Goal: Task Accomplishment & Management: Manage account settings

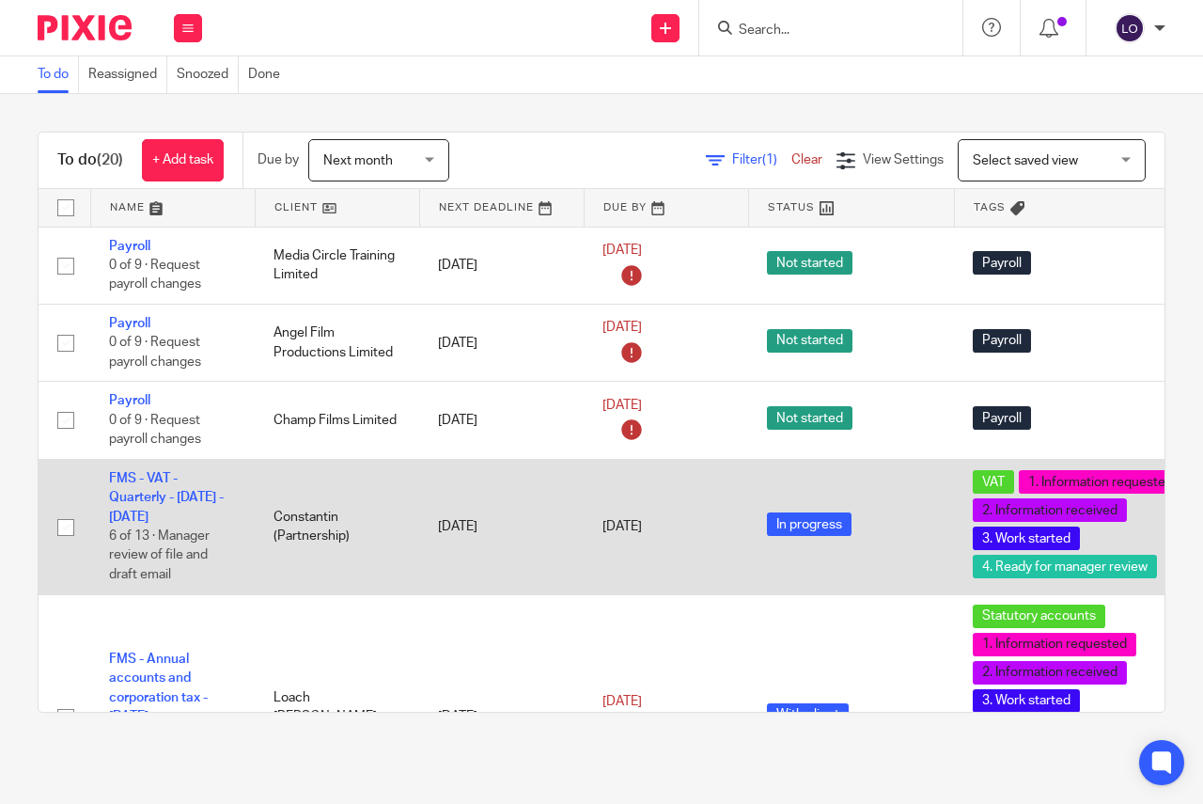
click at [148, 488] on td "FMS - VAT - Quarterly - [DATE] - [DATE] 6 of 13 · Manager review of file and dr…" at bounding box center [172, 526] width 164 height 135
click at [149, 477] on link "FMS - VAT - Quarterly - May - July, 2025" at bounding box center [166, 498] width 115 height 52
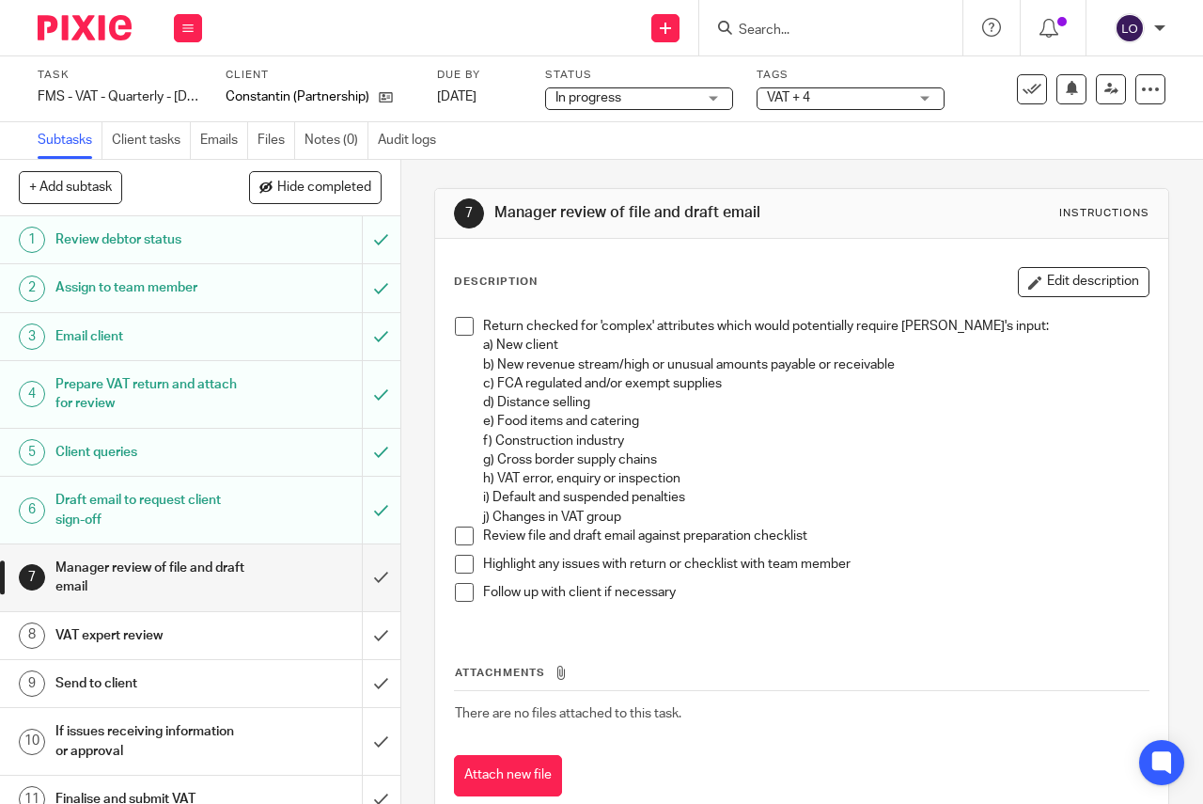
click at [133, 650] on link "8 VAT expert review" at bounding box center [181, 635] width 362 height 47
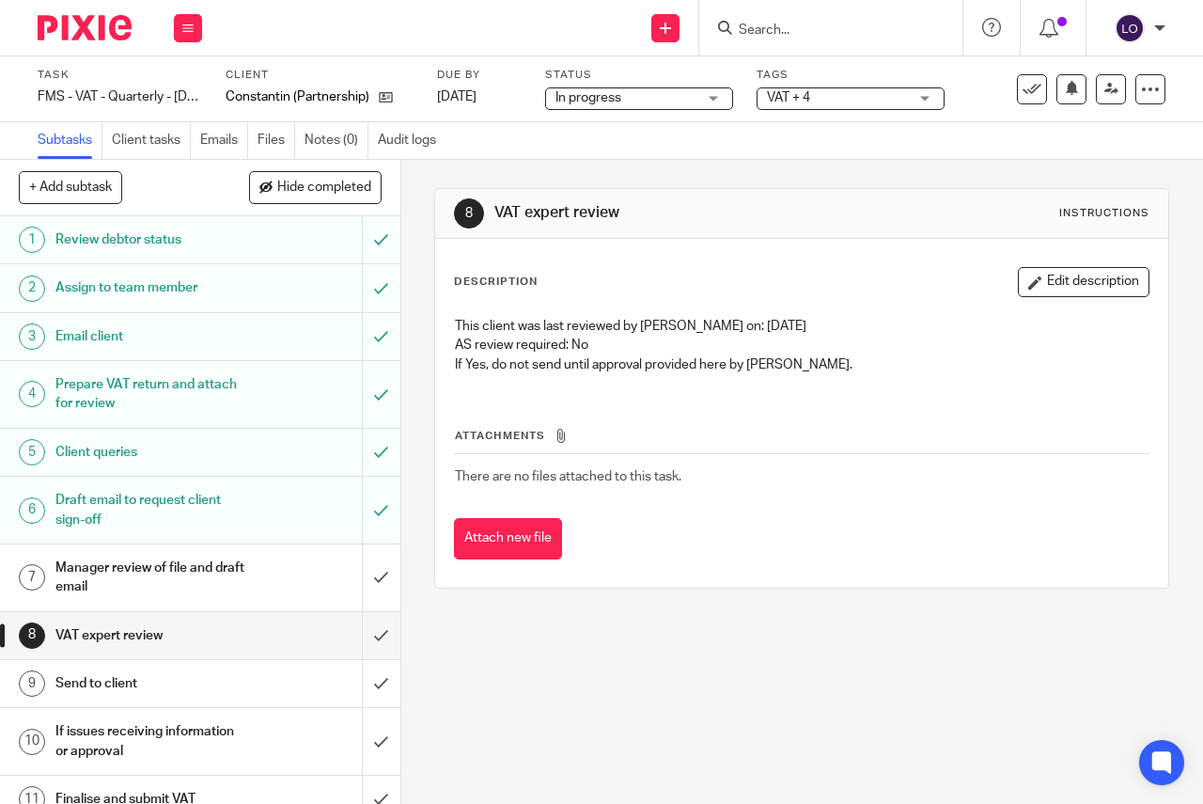
scroll to position [55, 0]
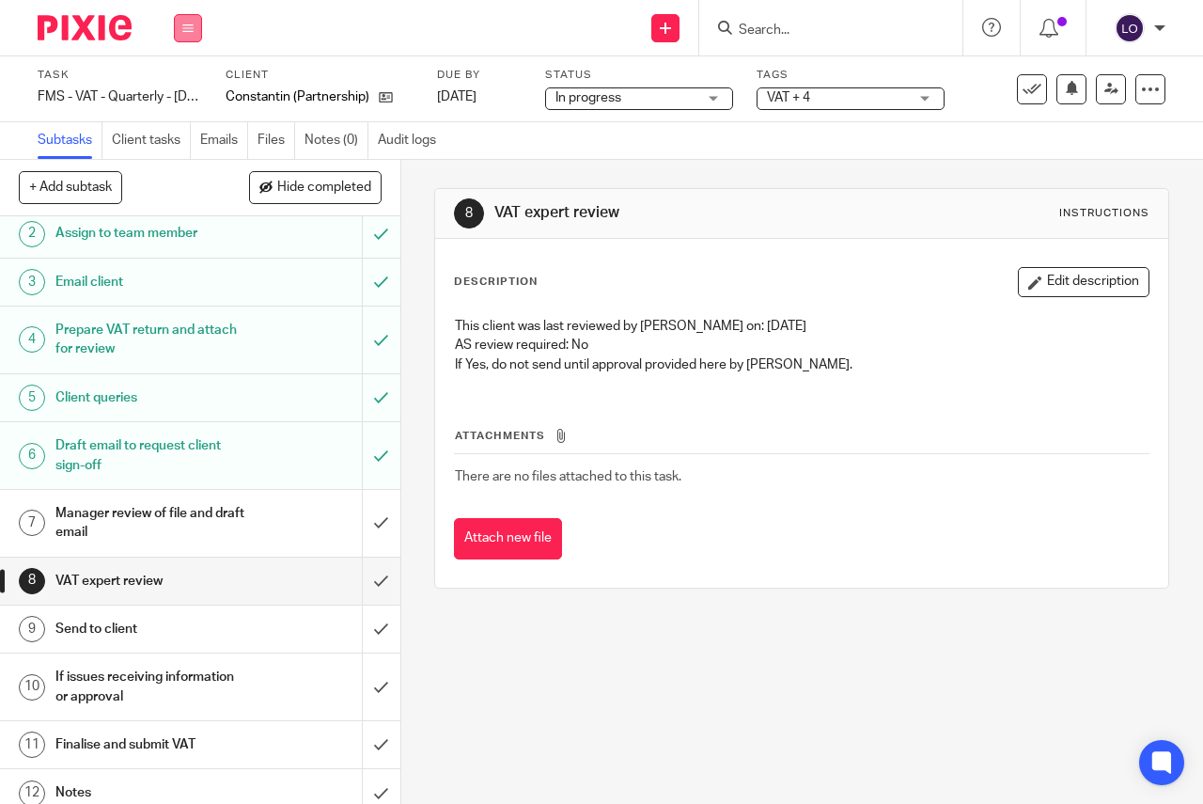
click at [193, 29] on icon at bounding box center [187, 28] width 11 height 11
click at [189, 86] on link "Work" at bounding box center [179, 87] width 33 height 13
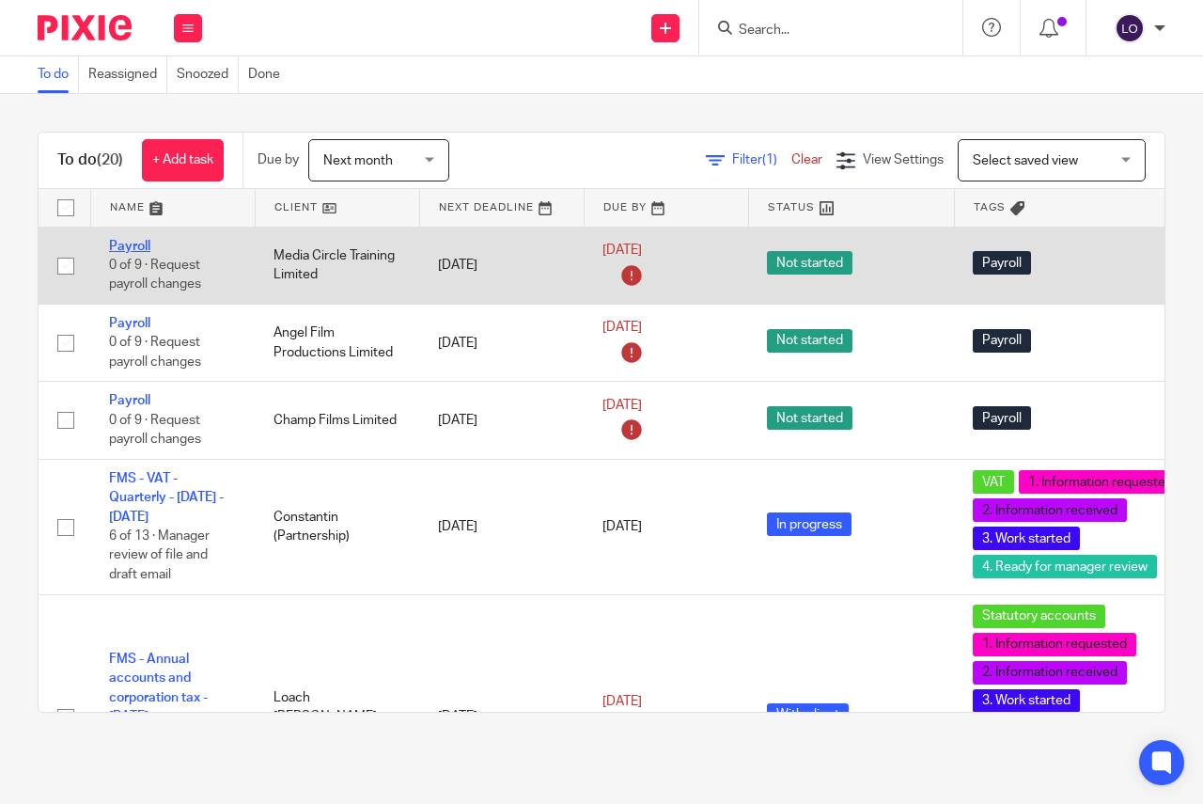
click at [127, 243] on link "Payroll" at bounding box center [129, 246] width 41 height 13
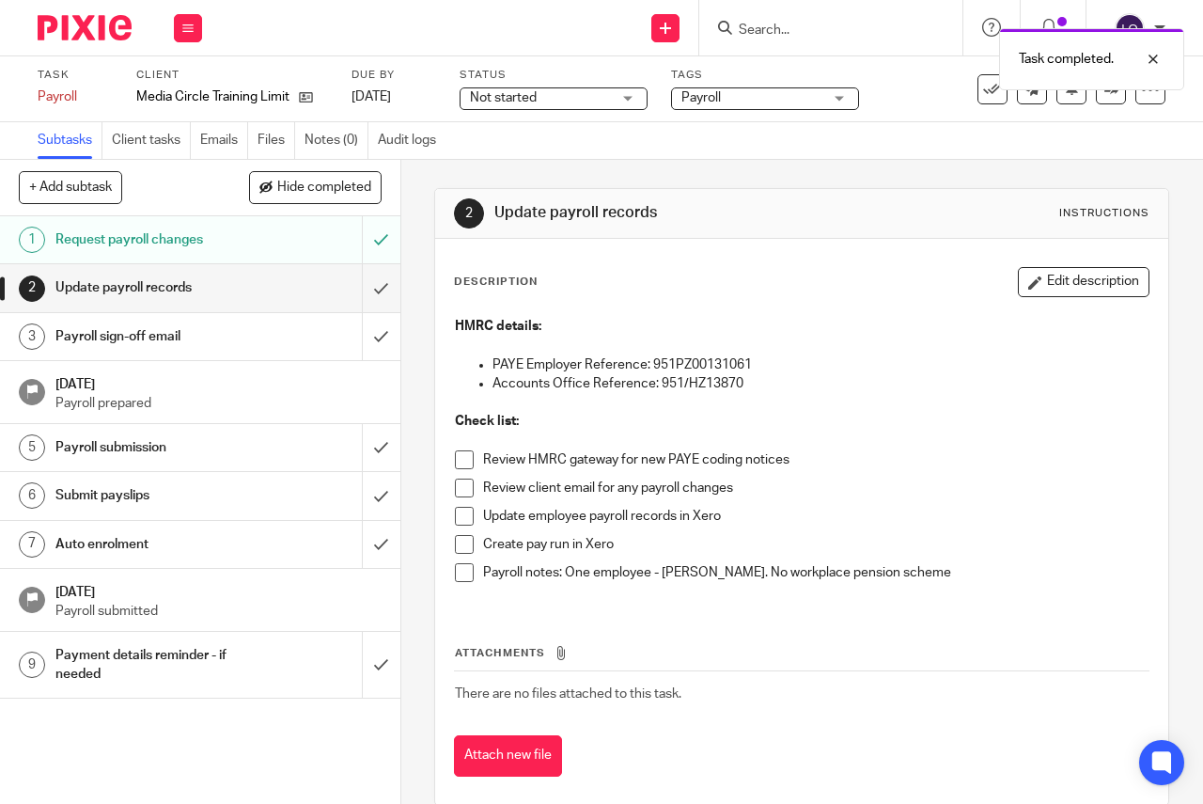
click at [459, 467] on span at bounding box center [464, 459] width 19 height 19
click at [465, 486] on span at bounding box center [464, 487] width 19 height 19
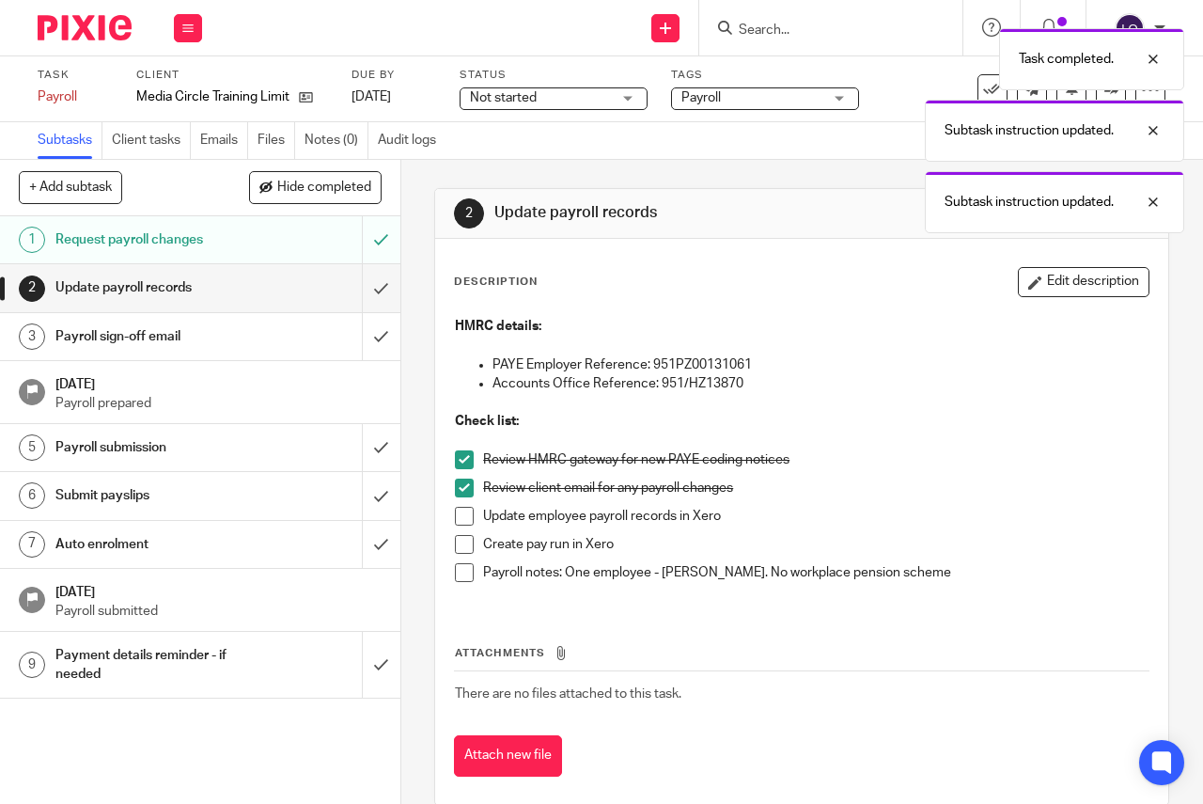
click at [462, 507] on span at bounding box center [464, 516] width 19 height 19
click at [462, 540] on span at bounding box center [464, 544] width 19 height 19
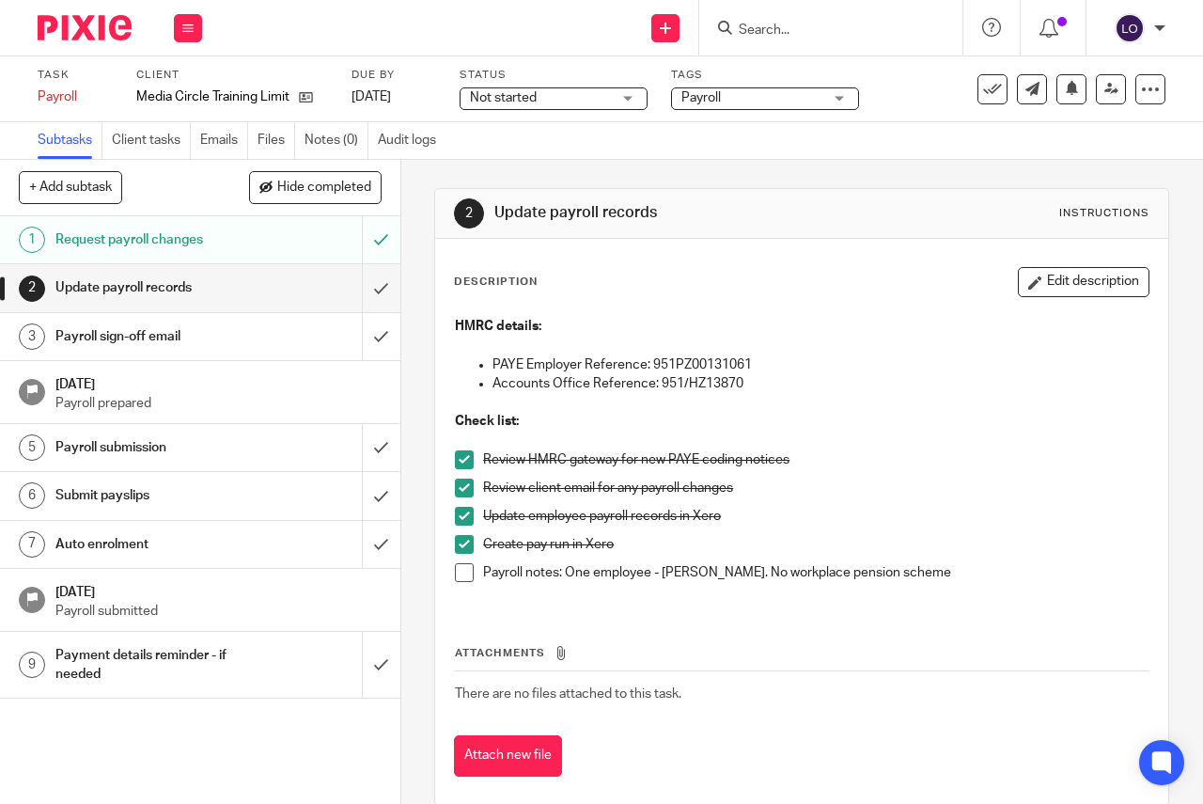
click at [1034, 273] on button "Edit description" at bounding box center [1084, 282] width 132 height 30
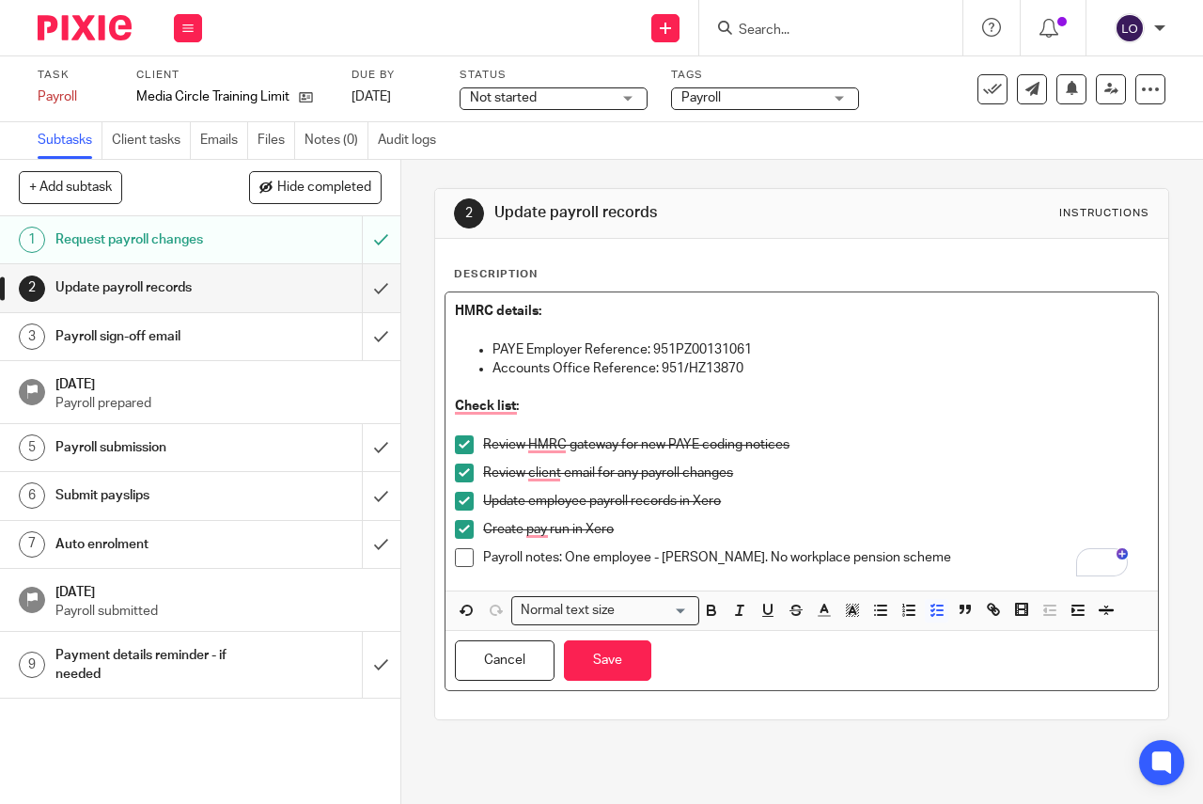
drag, startPoint x: 562, startPoint y: 562, endPoint x: 963, endPoint y: 552, distance: 400.6
click at [963, 552] on p "Payroll notes: One employee - Rosemary Michael. No workplace pension scheme" at bounding box center [815, 557] width 665 height 19
click at [561, 560] on p "Payroll notes: CURRENTLY NO EMPLOYEES ON PAYROLL _ PAYE LIKELY TO BE CLOSED SOON" at bounding box center [815, 557] width 665 height 19
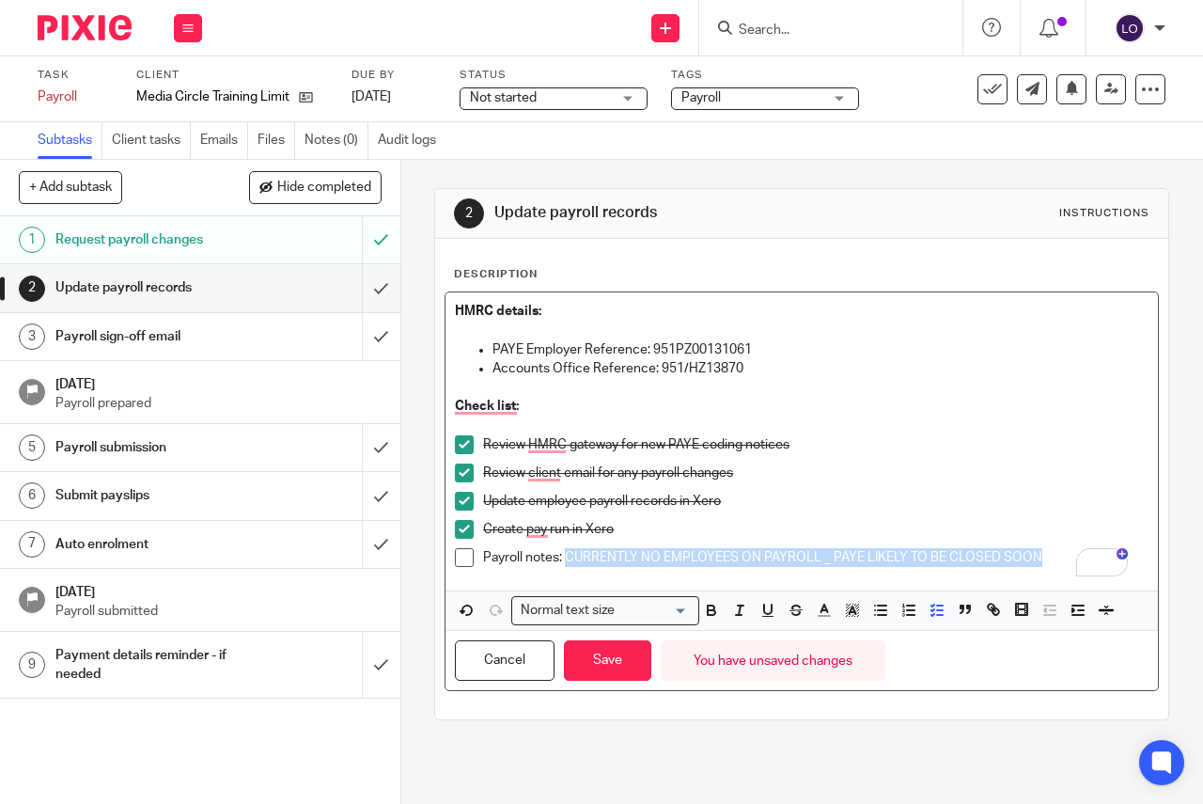
drag, startPoint x: 561, startPoint y: 560, endPoint x: 1038, endPoint y: 561, distance: 476.6
click at [1038, 561] on p "Payroll notes: CURRENTLY NO EMPLOYEES ON PAYROLL _ PAYE LIKELY TO BE CLOSED SOON" at bounding box center [815, 557] width 665 height 19
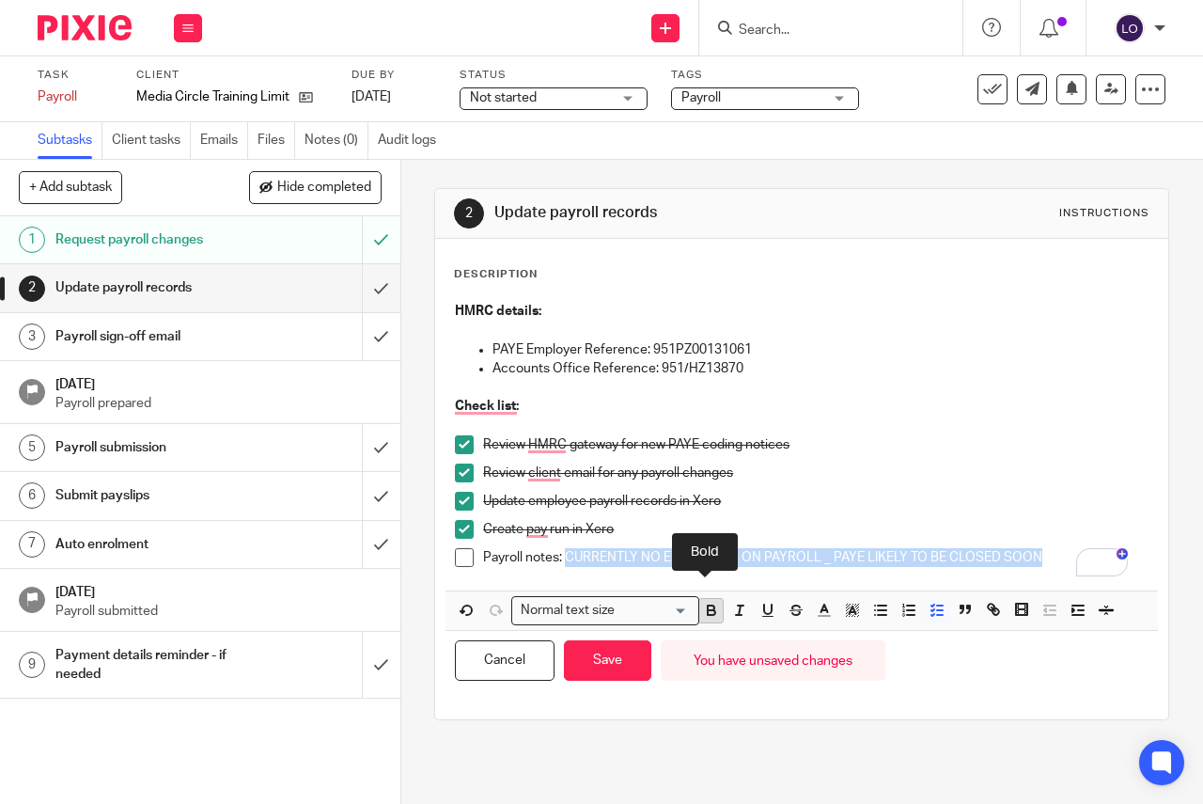
click at [703, 611] on icon "button" at bounding box center [711, 610] width 17 height 17
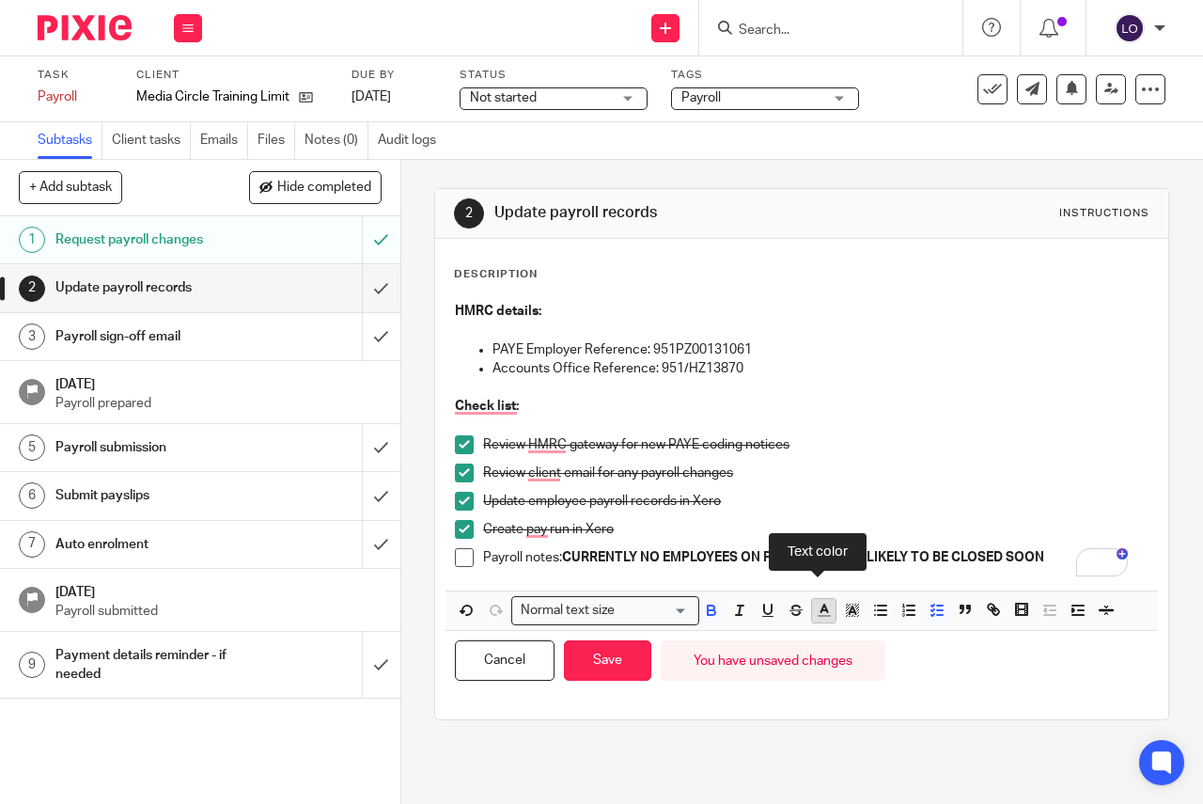
click at [822, 617] on line "button" at bounding box center [824, 617] width 11 height 0
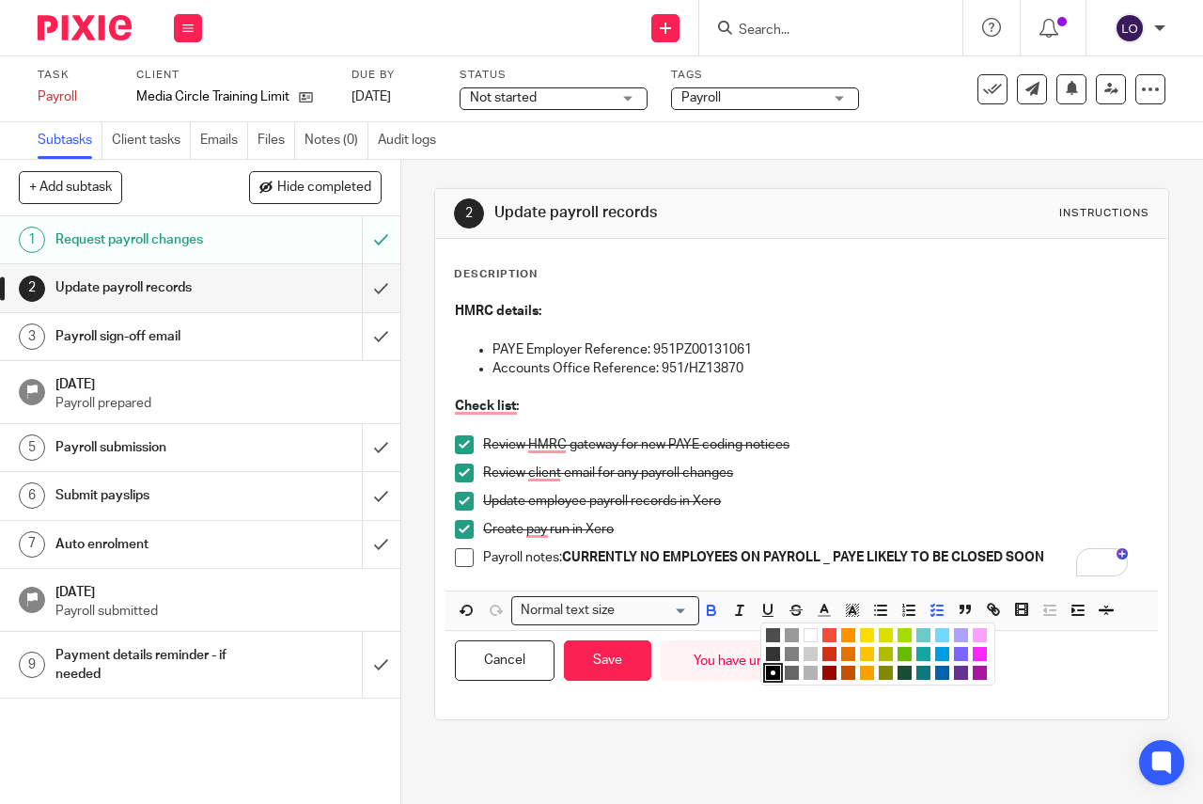
click at [822, 666] on li "color:#9F0500" at bounding box center [829, 672] width 14 height 14
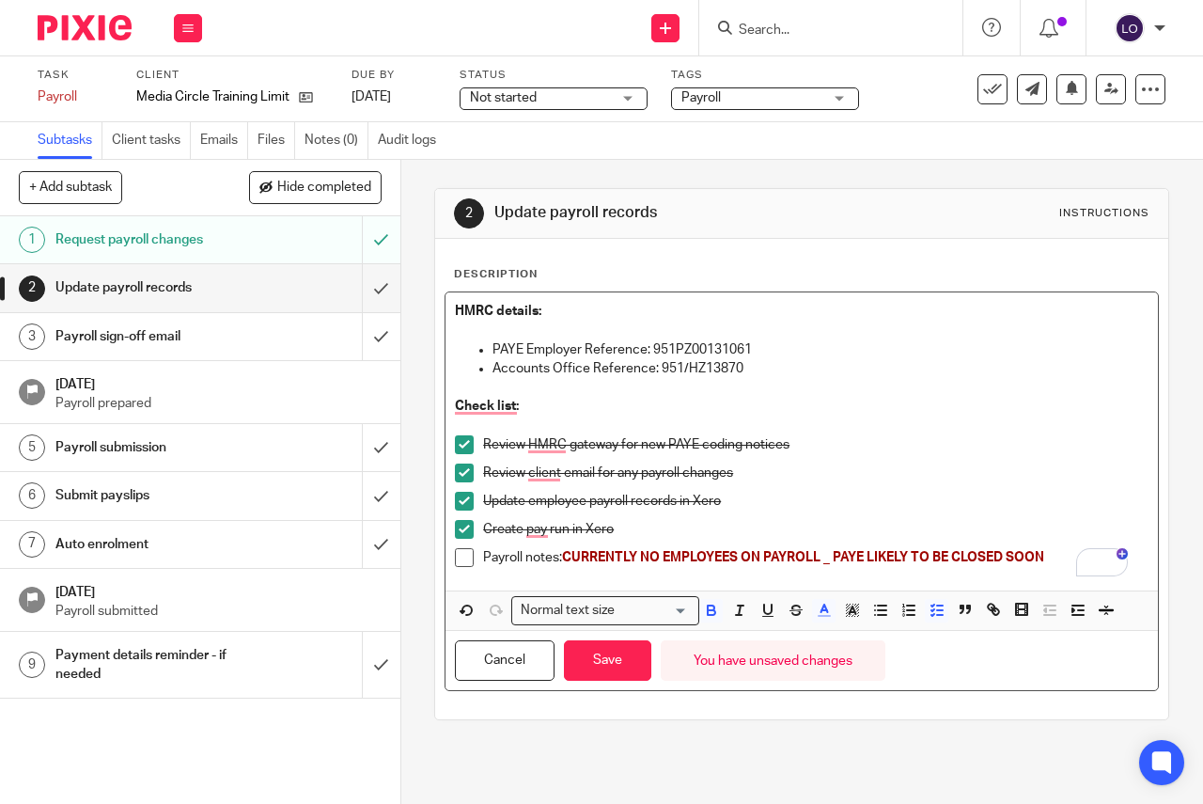
click at [865, 533] on p "Create pay run in Xero" at bounding box center [815, 529] width 665 height 19
click at [461, 564] on span "To enrich screen reader interactions, please activate Accessibility in Grammarl…" at bounding box center [464, 557] width 19 height 19
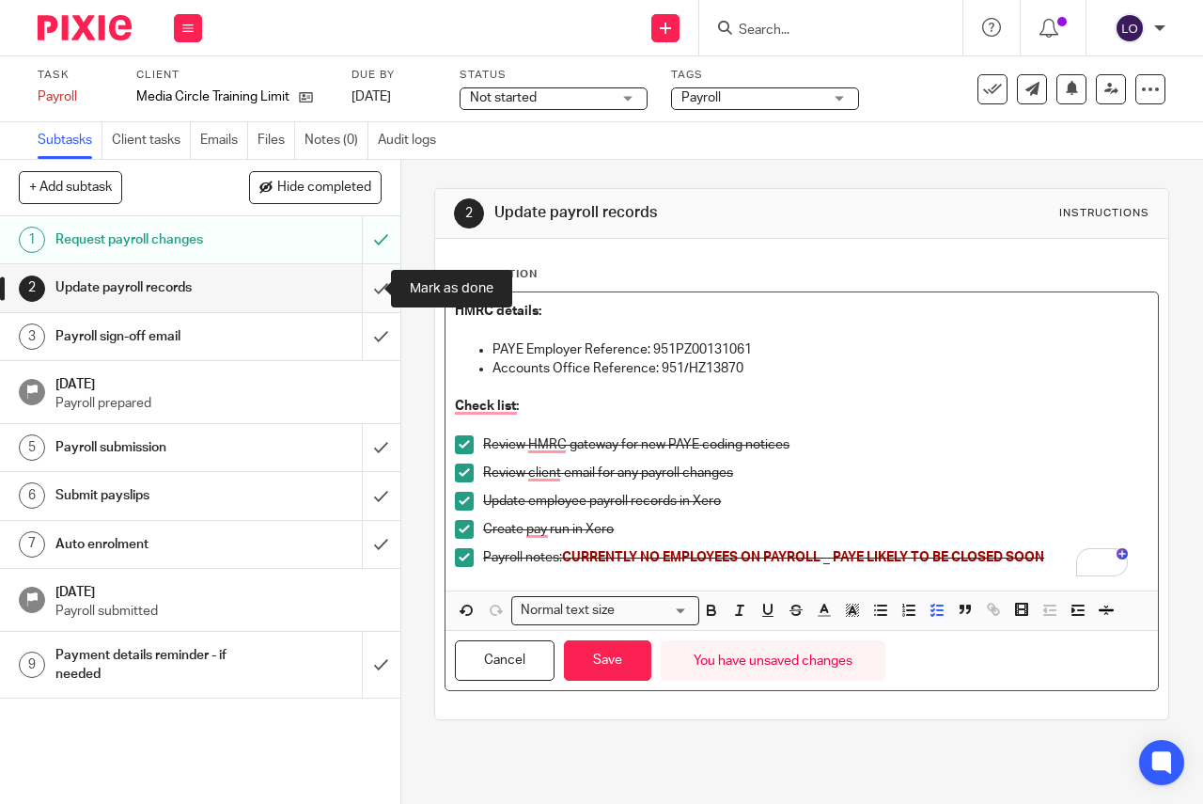
click at [368, 285] on input "submit" at bounding box center [200, 287] width 400 height 47
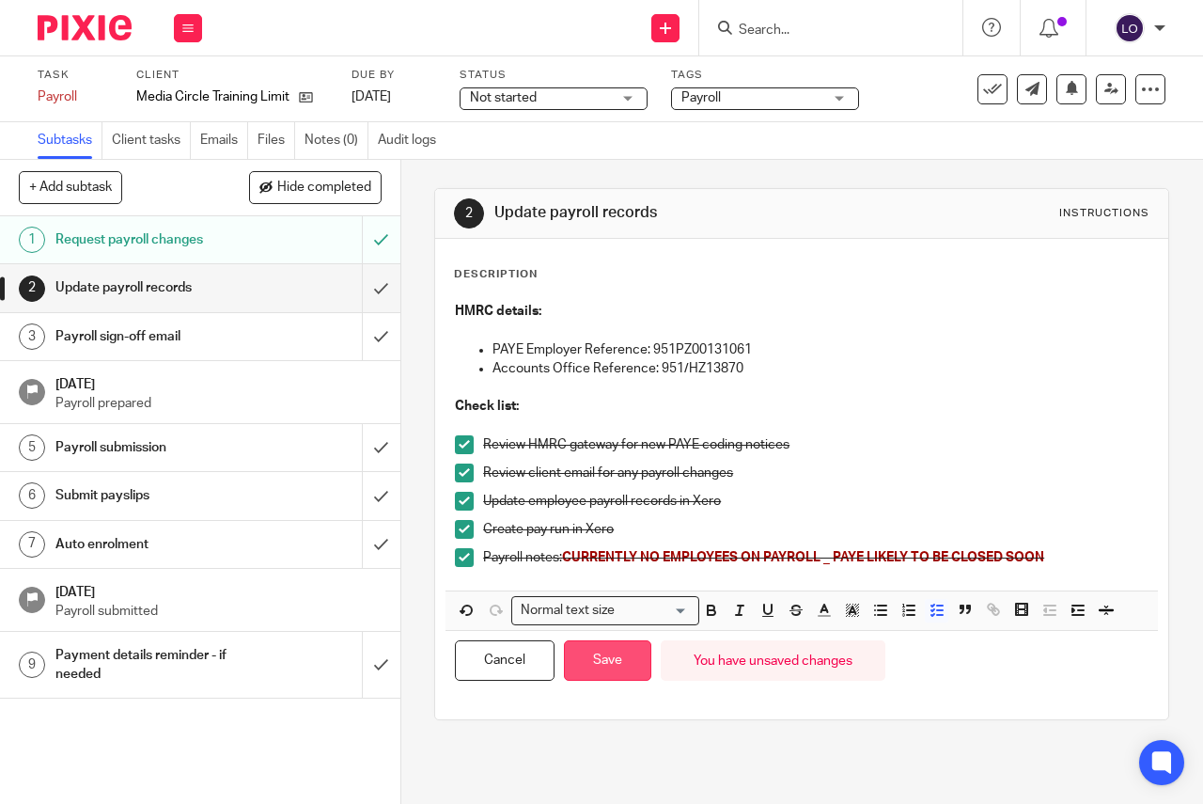
click at [627, 663] on button "Save" at bounding box center [607, 660] width 87 height 40
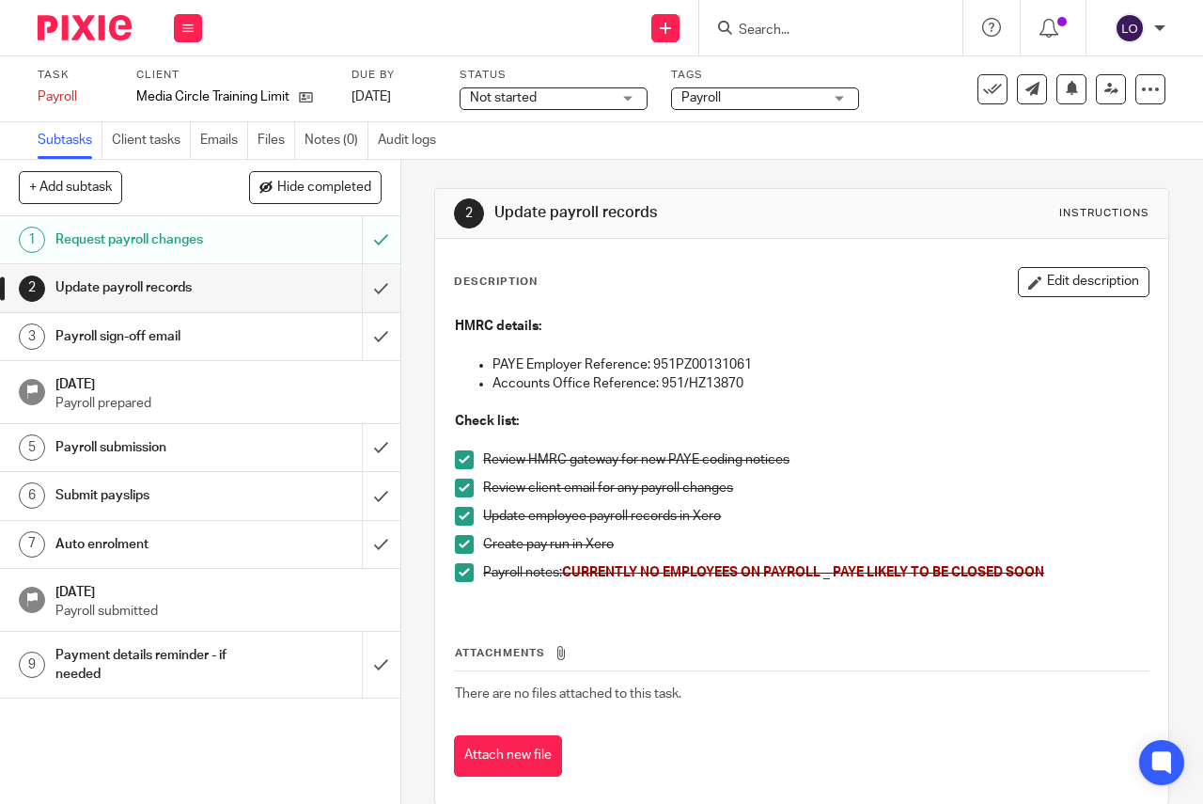
click at [300, 343] on div "Payroll sign-off email" at bounding box center [199, 336] width 288 height 28
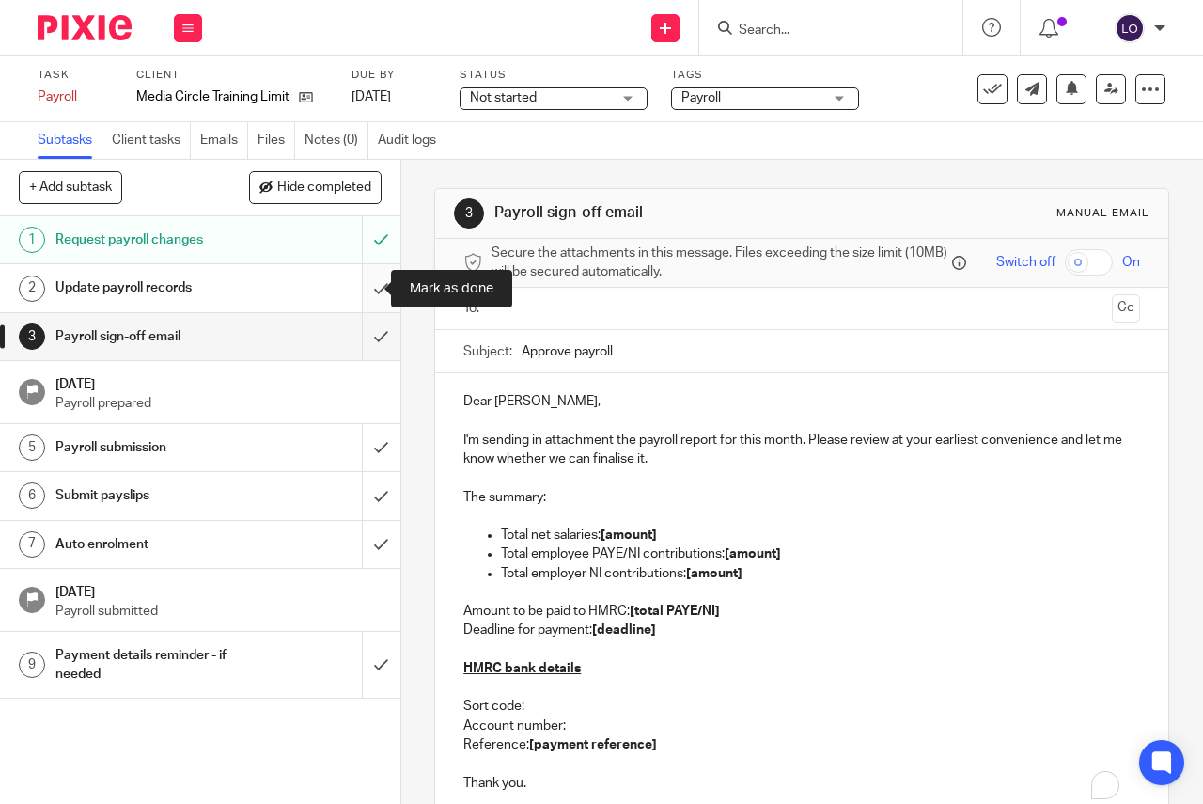
click at [359, 295] on input "submit" at bounding box center [200, 287] width 400 height 47
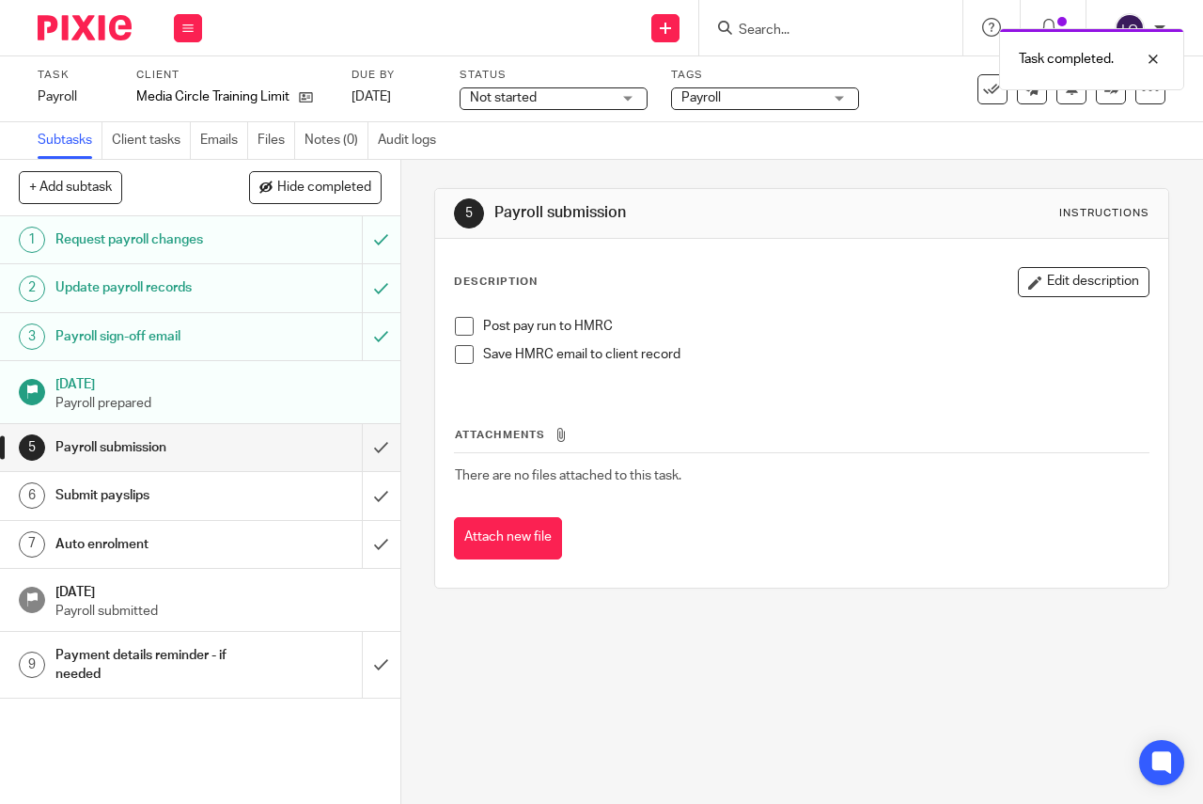
click at [456, 322] on span at bounding box center [464, 326] width 19 height 19
click at [459, 358] on span at bounding box center [464, 354] width 19 height 19
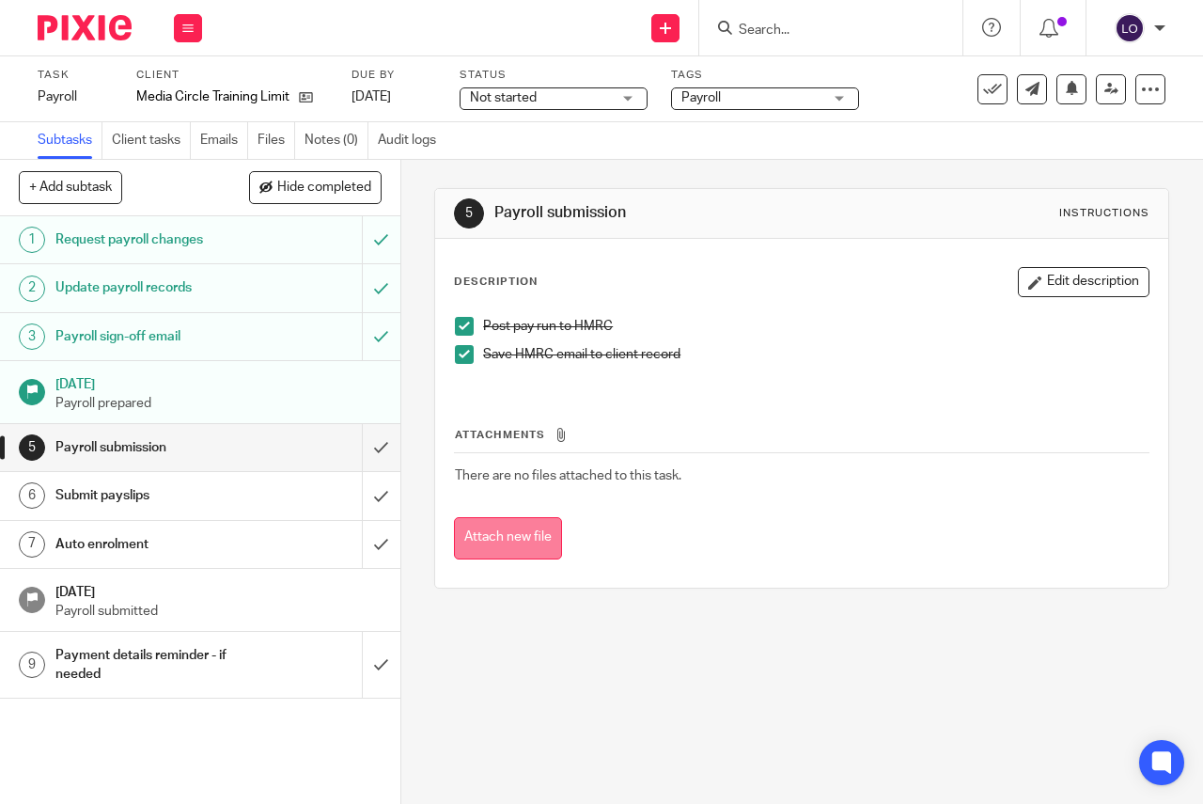
click at [493, 537] on button "Attach new file" at bounding box center [508, 538] width 108 height 42
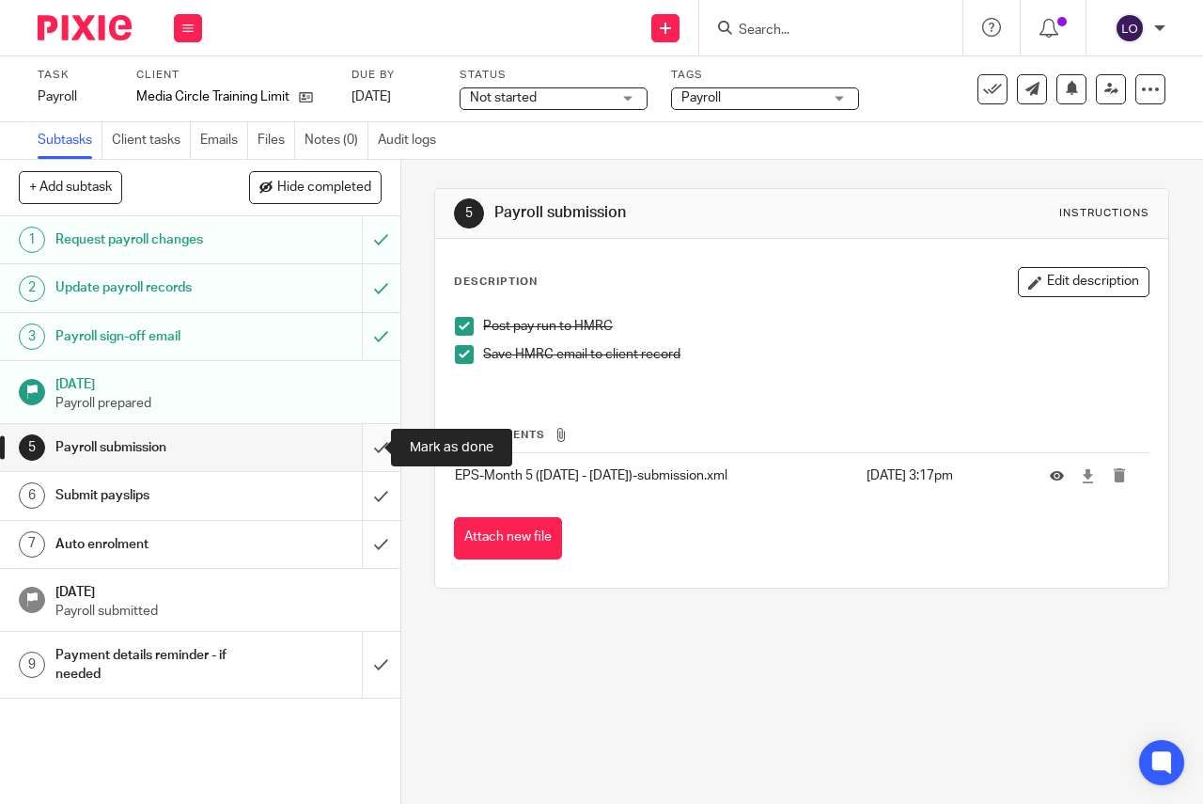
click at [366, 439] on input "submit" at bounding box center [200, 447] width 400 height 47
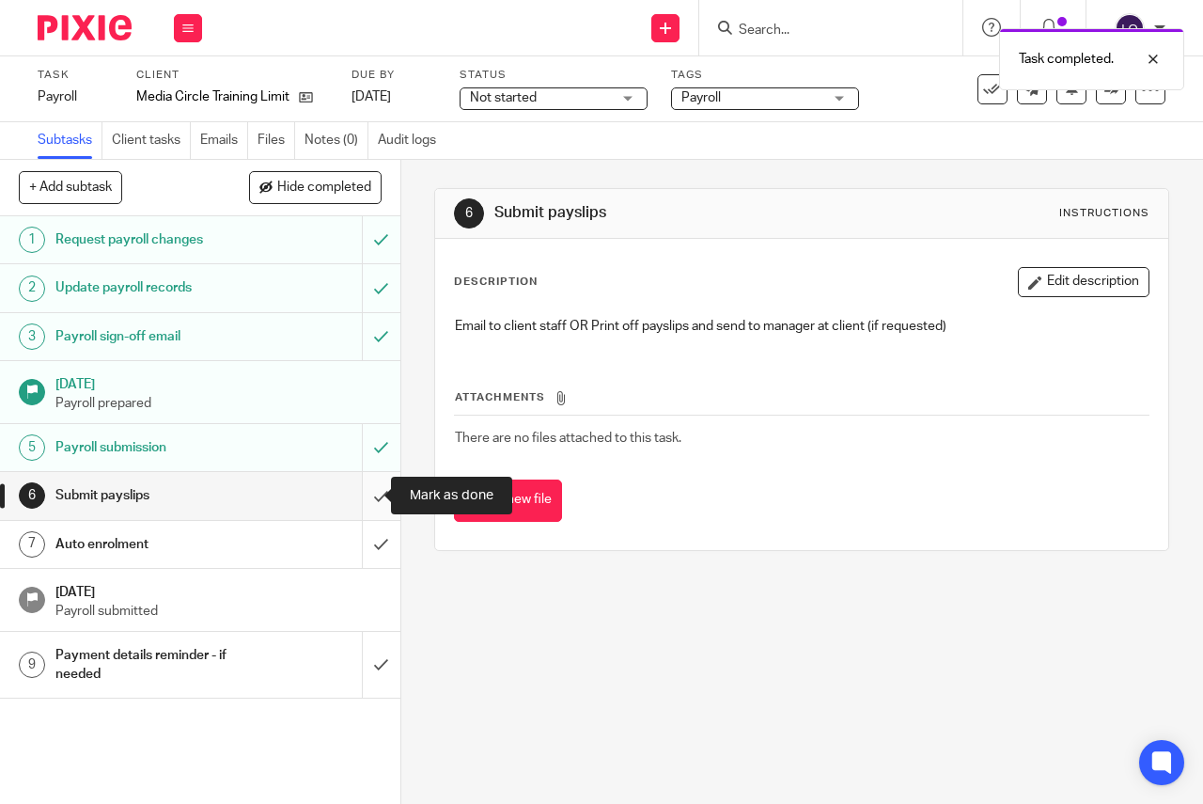
click at [364, 494] on input "submit" at bounding box center [200, 495] width 400 height 47
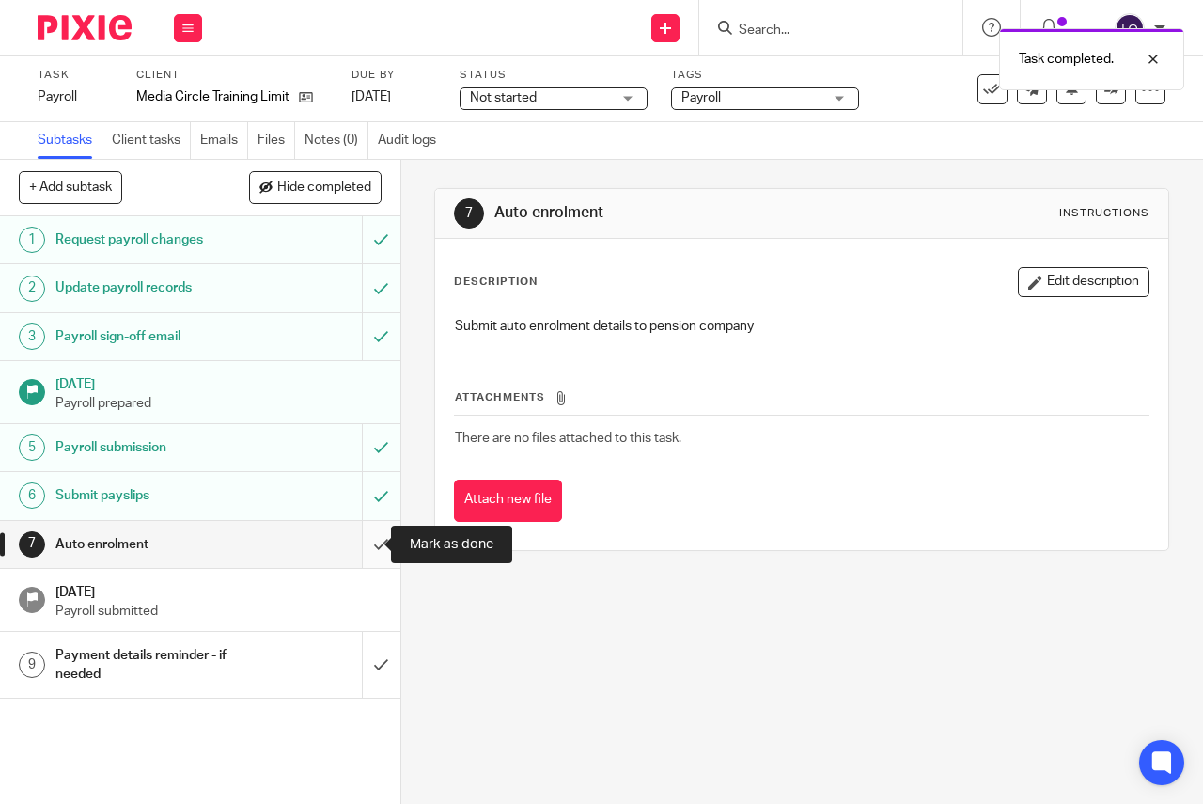
click at [362, 547] on input "submit" at bounding box center [200, 544] width 400 height 47
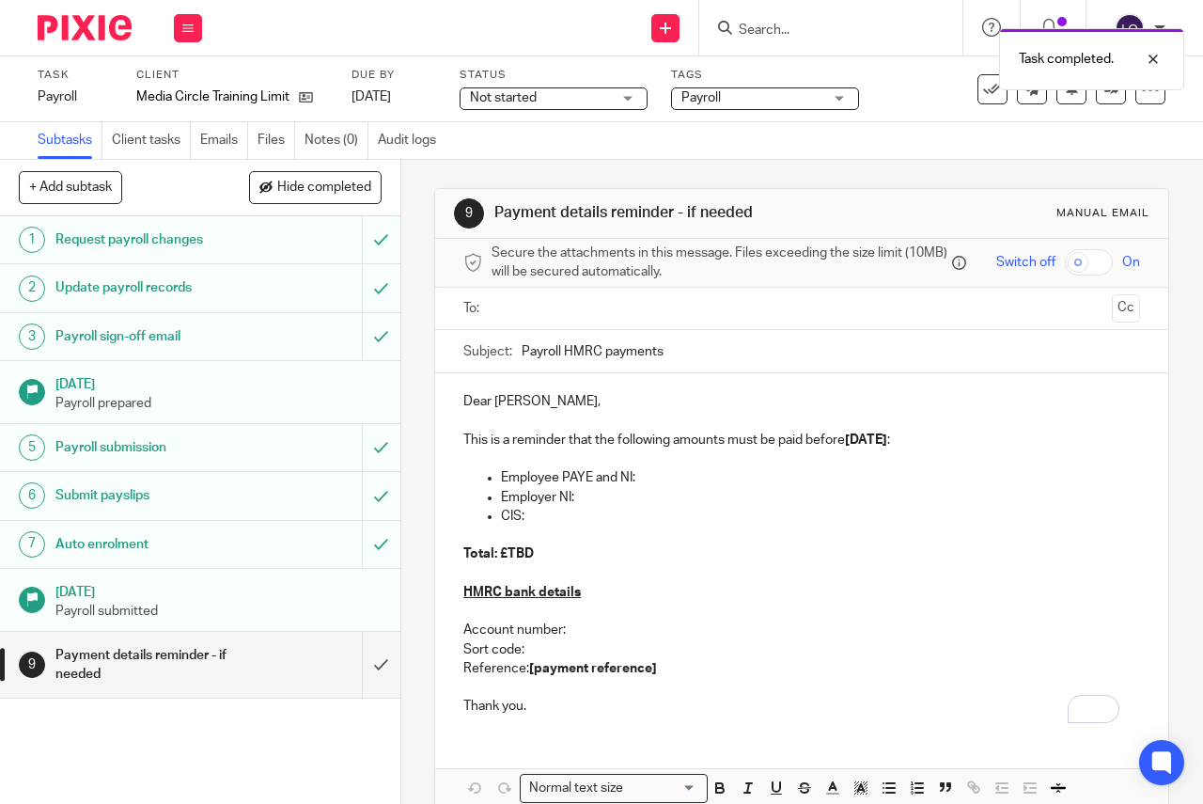
click at [629, 95] on div "Not started Not started" at bounding box center [554, 98] width 188 height 23
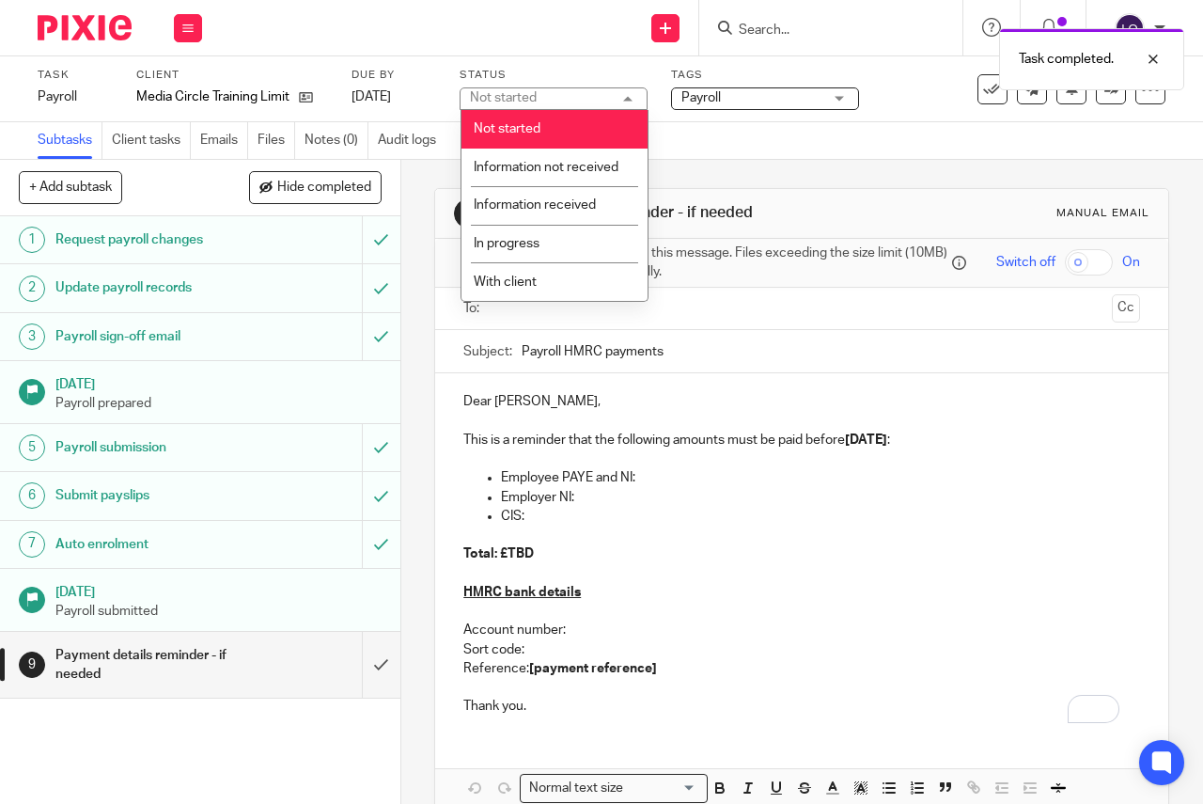
click at [629, 95] on div "Not started Not started" at bounding box center [554, 98] width 188 height 23
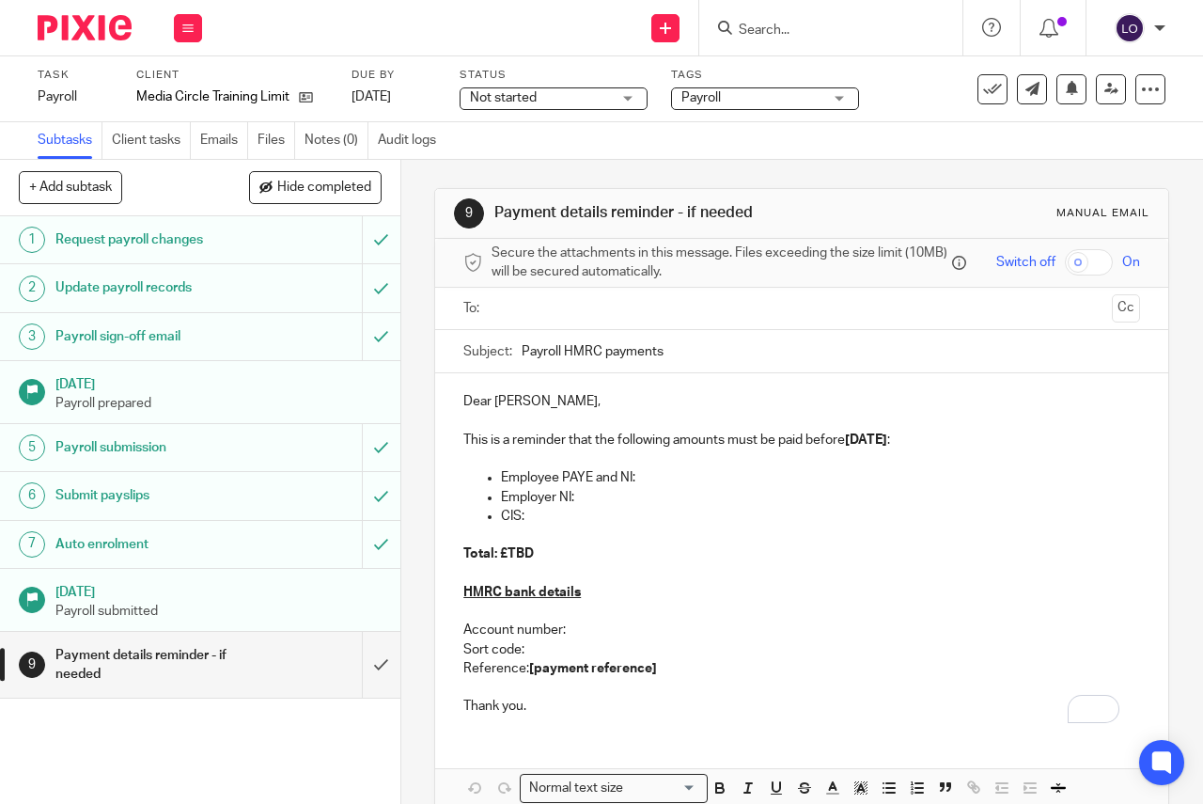
click at [846, 94] on div "Payroll" at bounding box center [765, 98] width 188 height 23
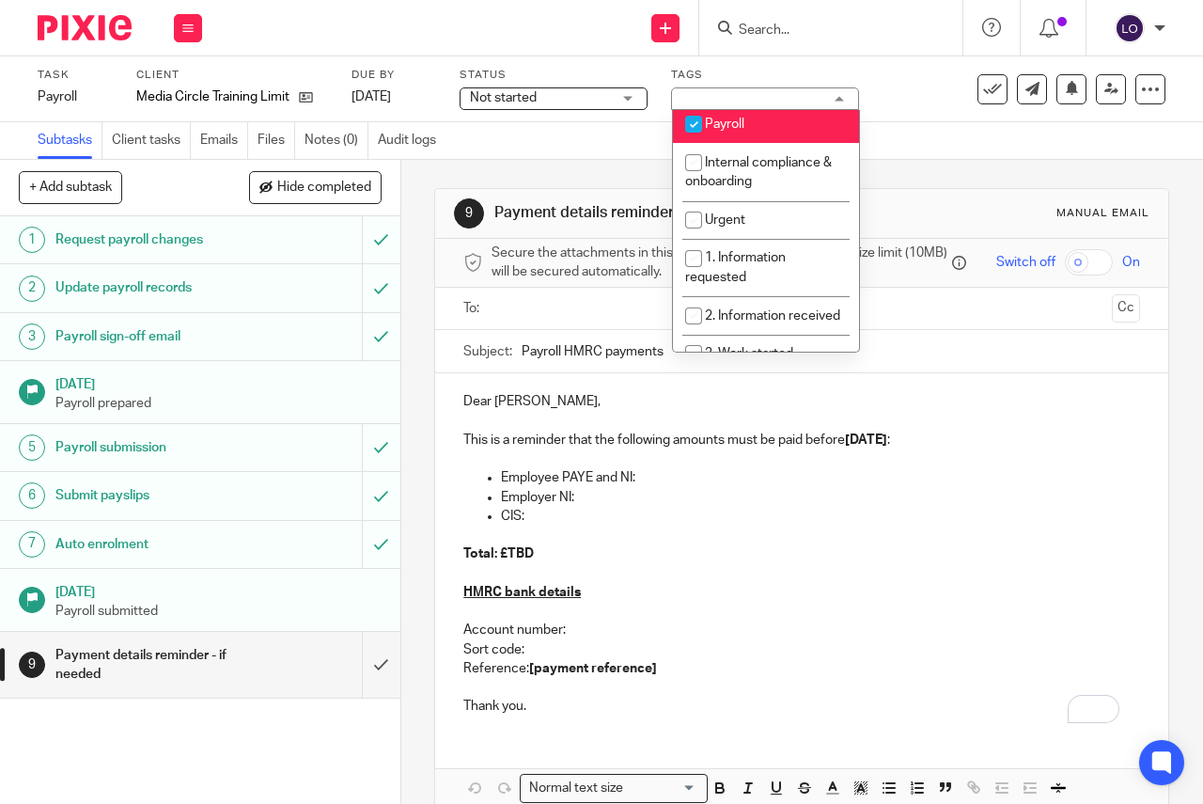
scroll to position [216, 0]
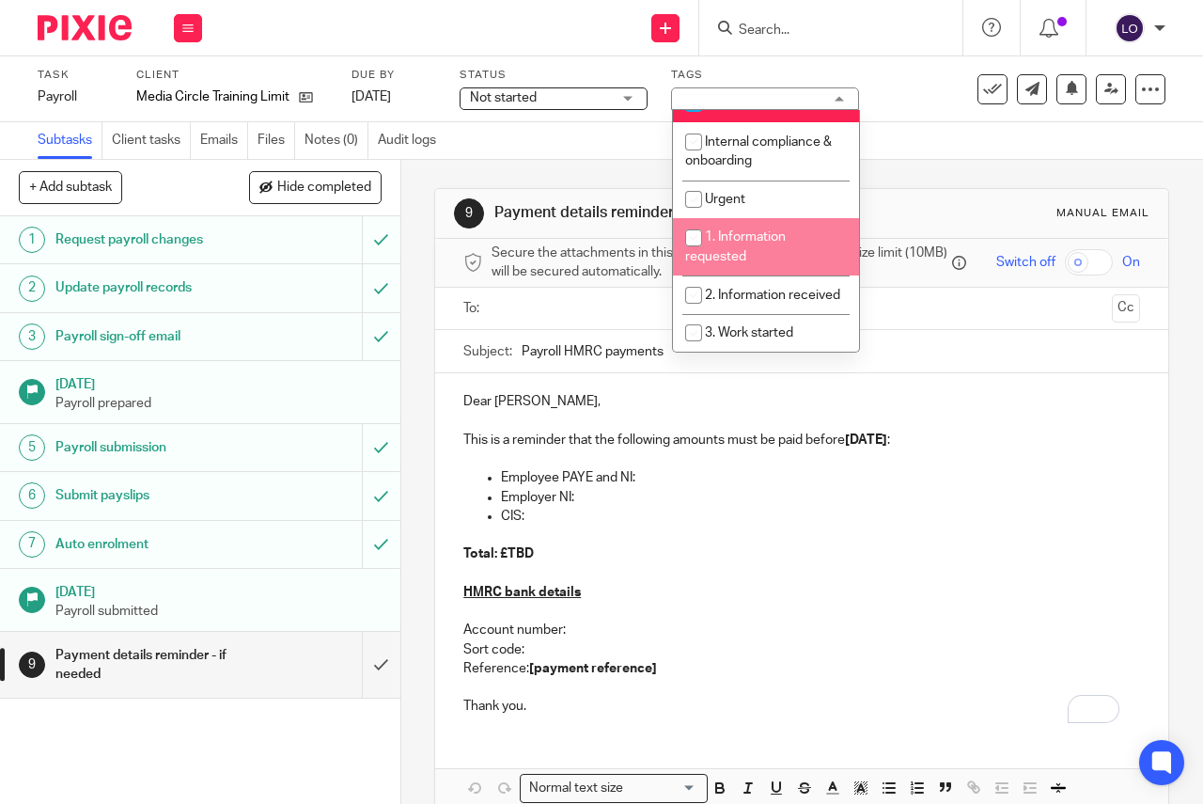
click at [756, 242] on span "1. Information requested" at bounding box center [735, 246] width 101 height 33
checkbox input "true"
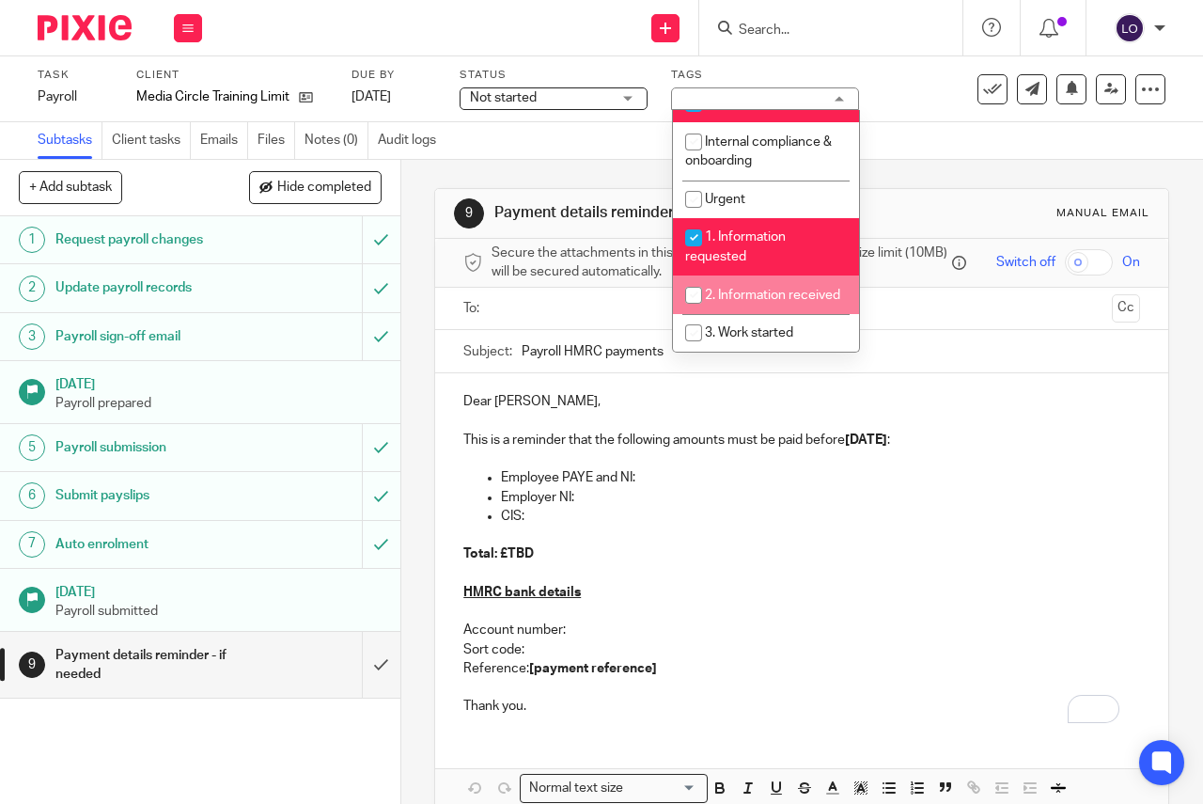
click at [748, 295] on span "2. Information received" at bounding box center [772, 295] width 135 height 13
checkbox input "true"
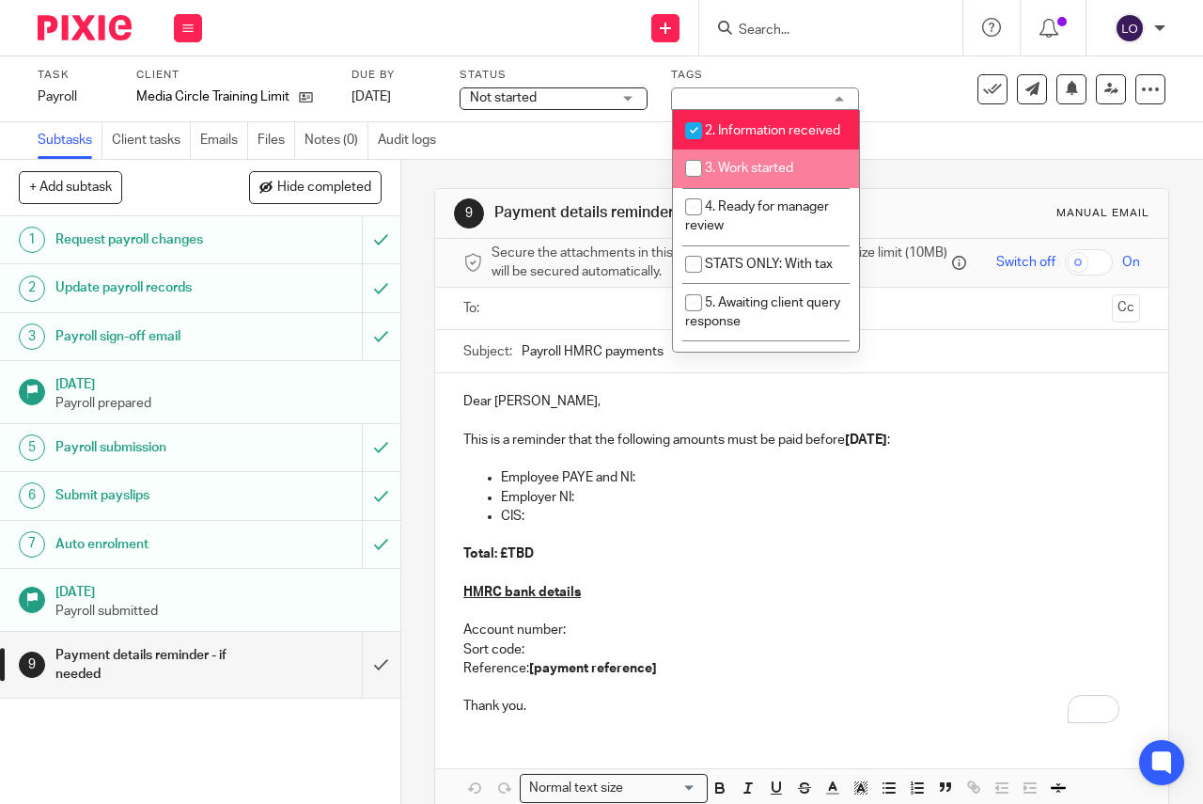
click at [751, 175] on span "3. Work started" at bounding box center [749, 168] width 88 height 13
checkbox input "true"
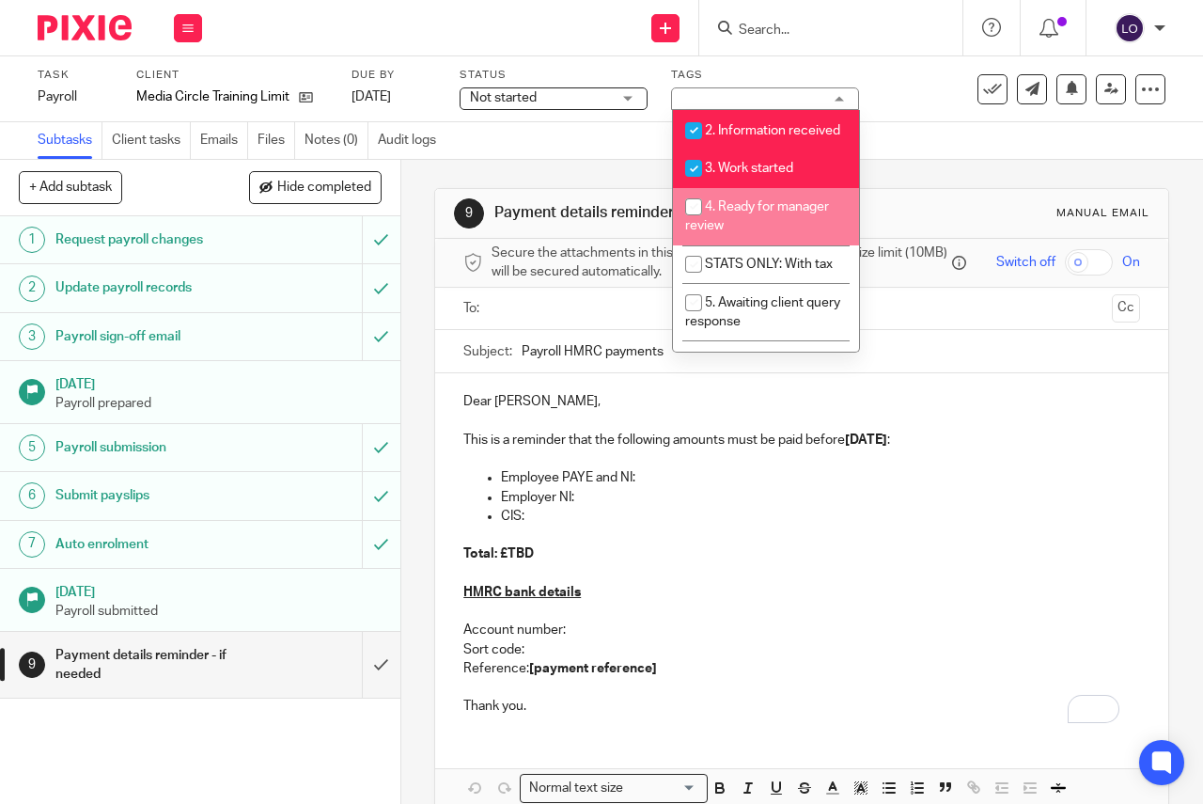
click at [753, 227] on span "4. Ready for manager review" at bounding box center [757, 216] width 144 height 33
checkbox input "true"
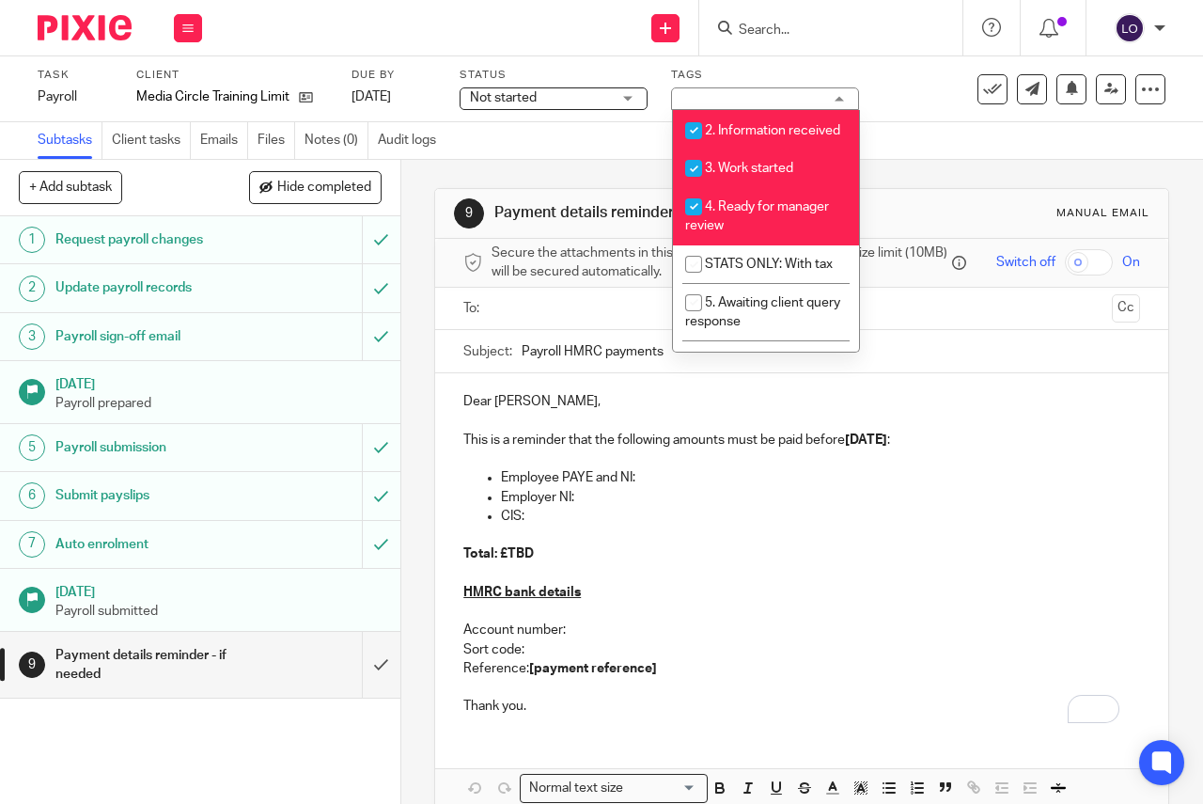
scroll to position [545, 0]
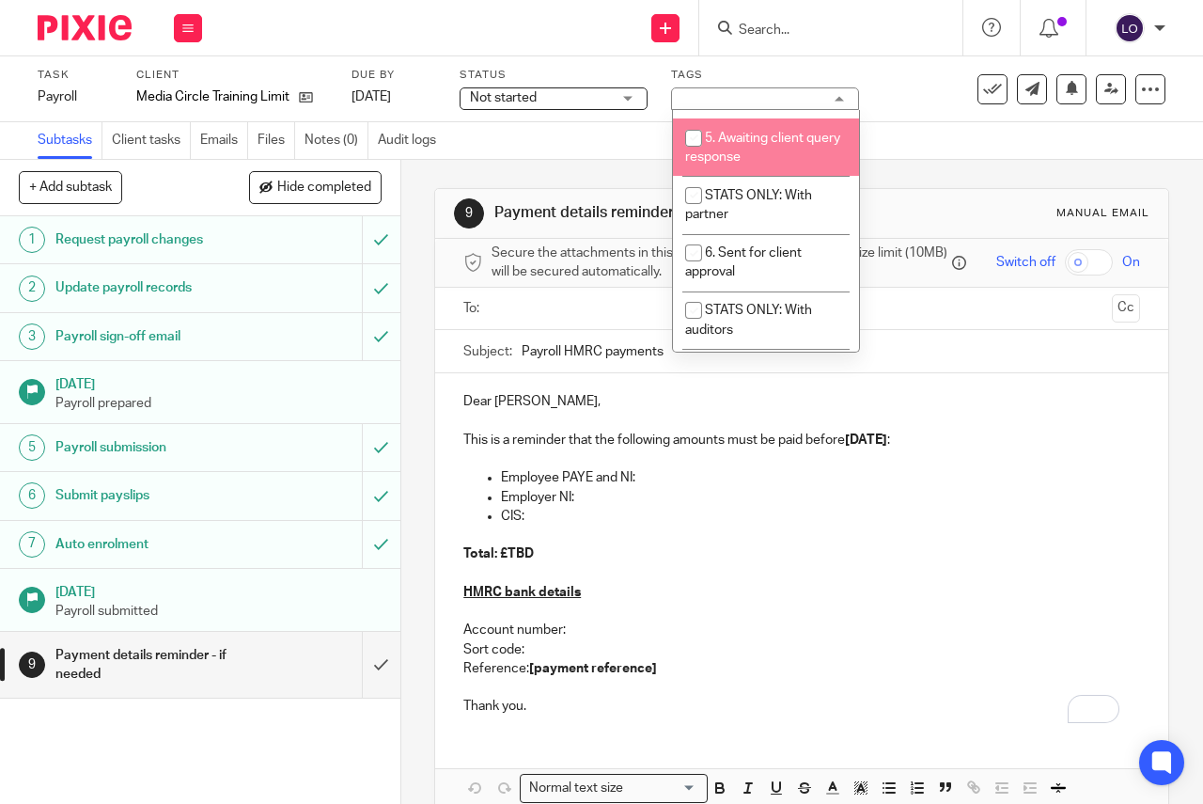
click at [752, 164] on span "5. Awaiting client query response" at bounding box center [762, 148] width 155 height 33
checkbox input "true"
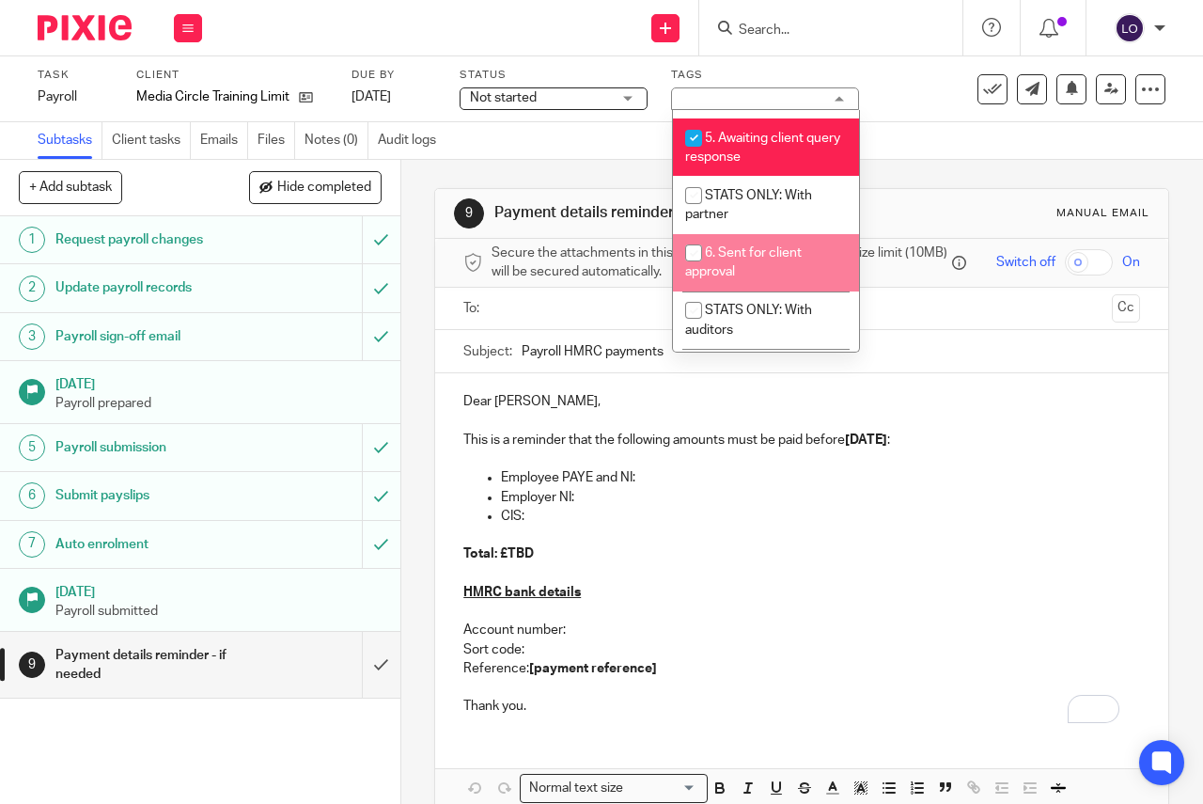
click at [751, 269] on span "6. Sent for client approval" at bounding box center [743, 262] width 117 height 33
checkbox input "true"
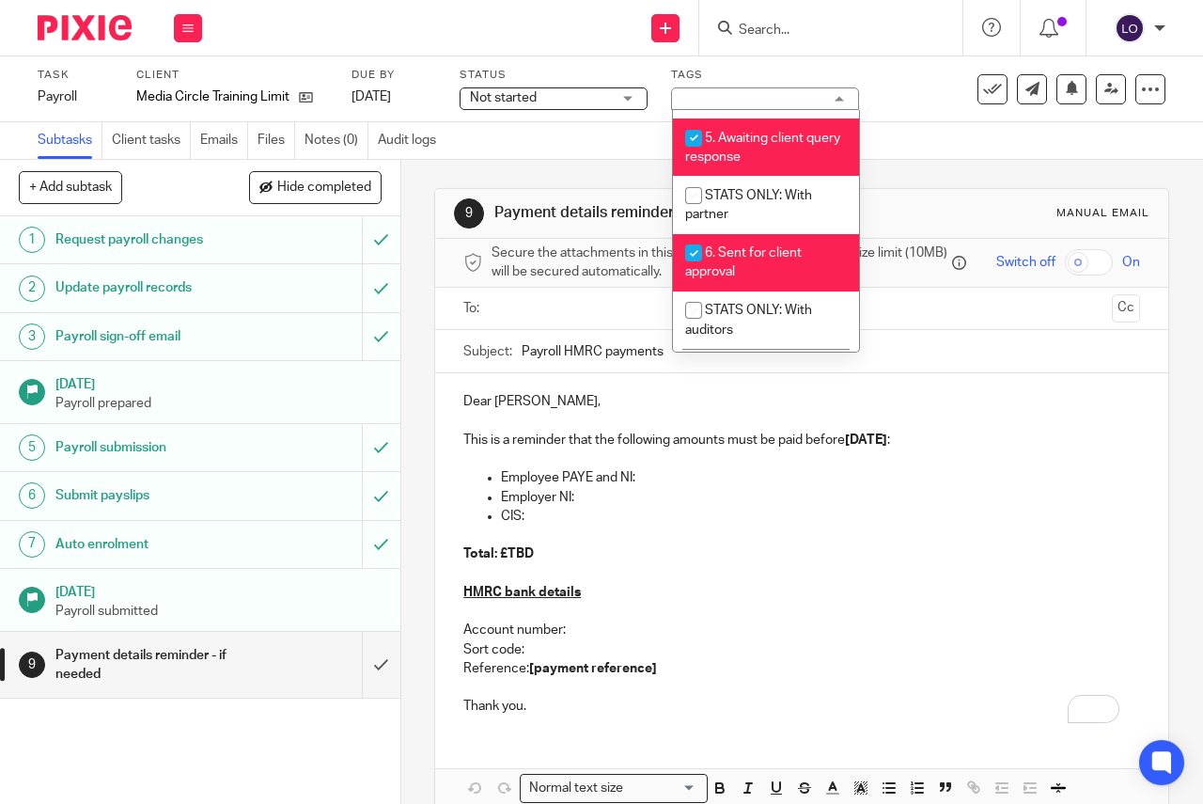
scroll to position [696, 0]
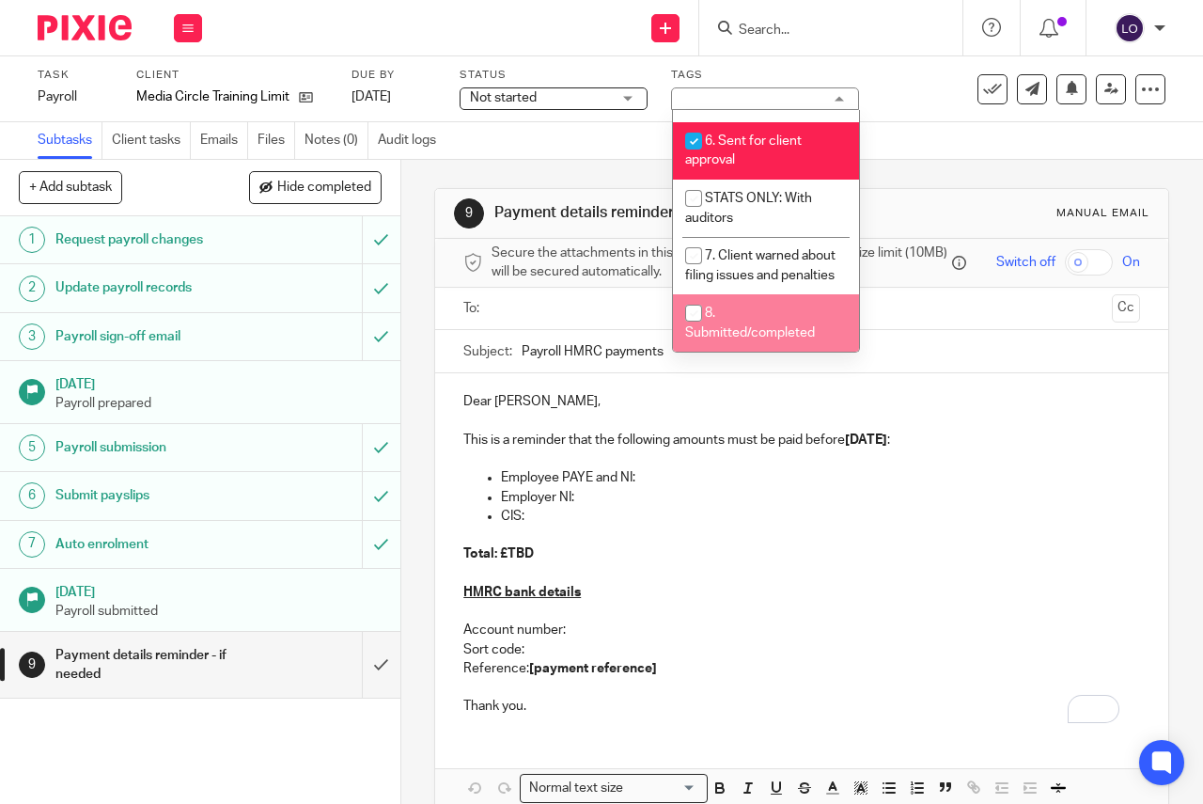
click at [739, 322] on li "8. Submitted/completed" at bounding box center [766, 322] width 186 height 57
checkbox input "true"
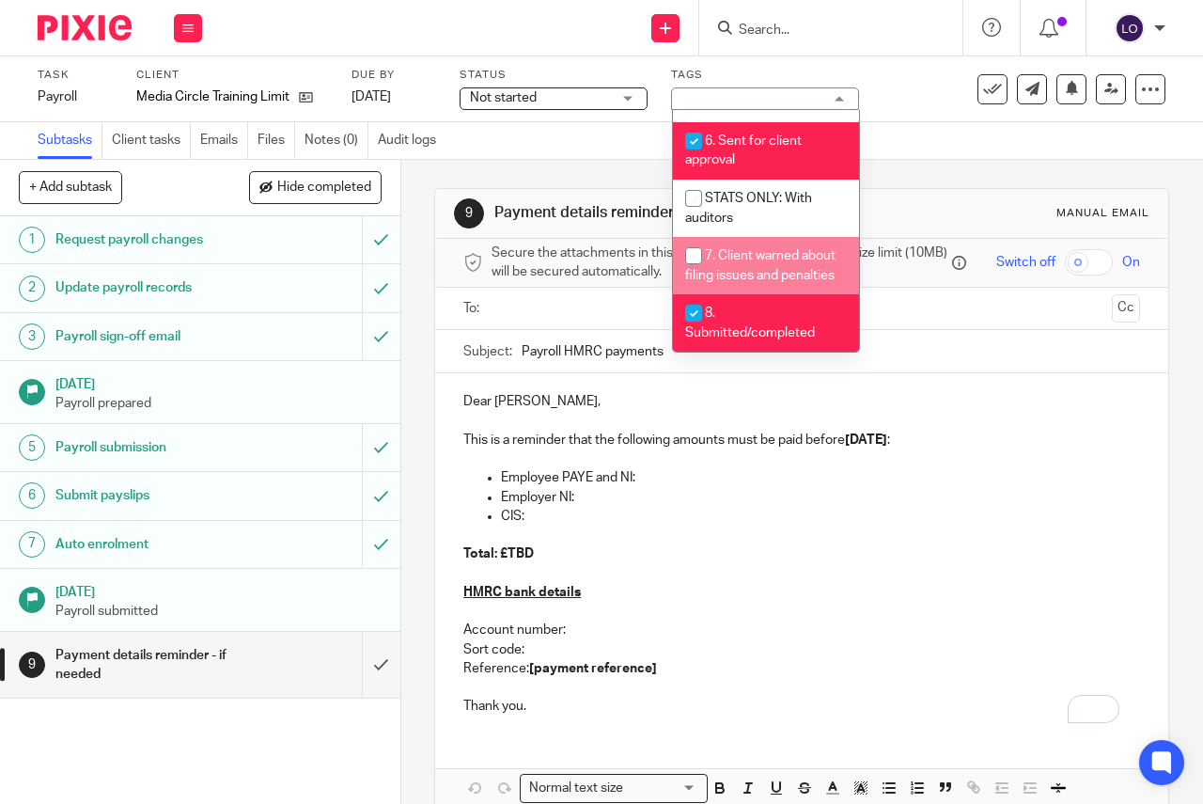
click at [947, 112] on div "Task Payroll Save Payroll 8 /9 Client Media Circle Training Limited Due by 21 S…" at bounding box center [601, 89] width 1203 height 66
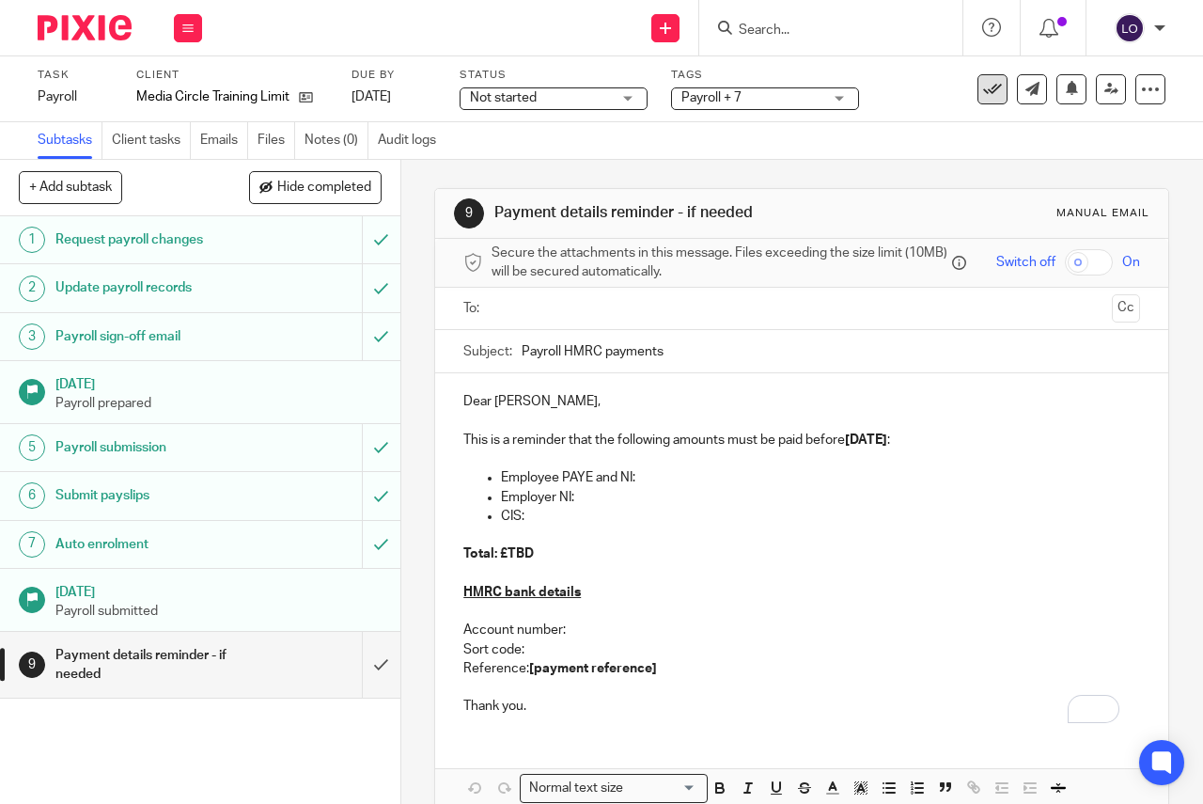
click at [991, 85] on button at bounding box center [993, 89] width 30 height 30
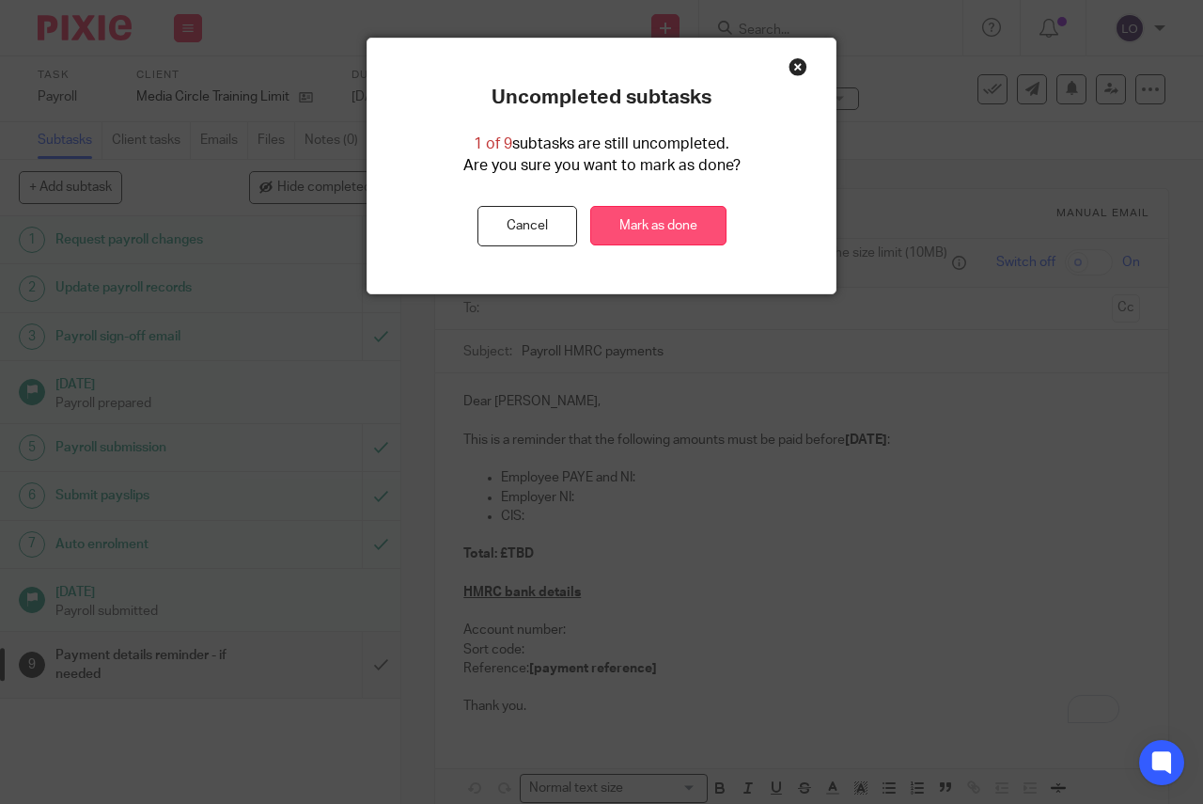
click at [638, 229] on link "Mark as done" at bounding box center [658, 226] width 136 height 40
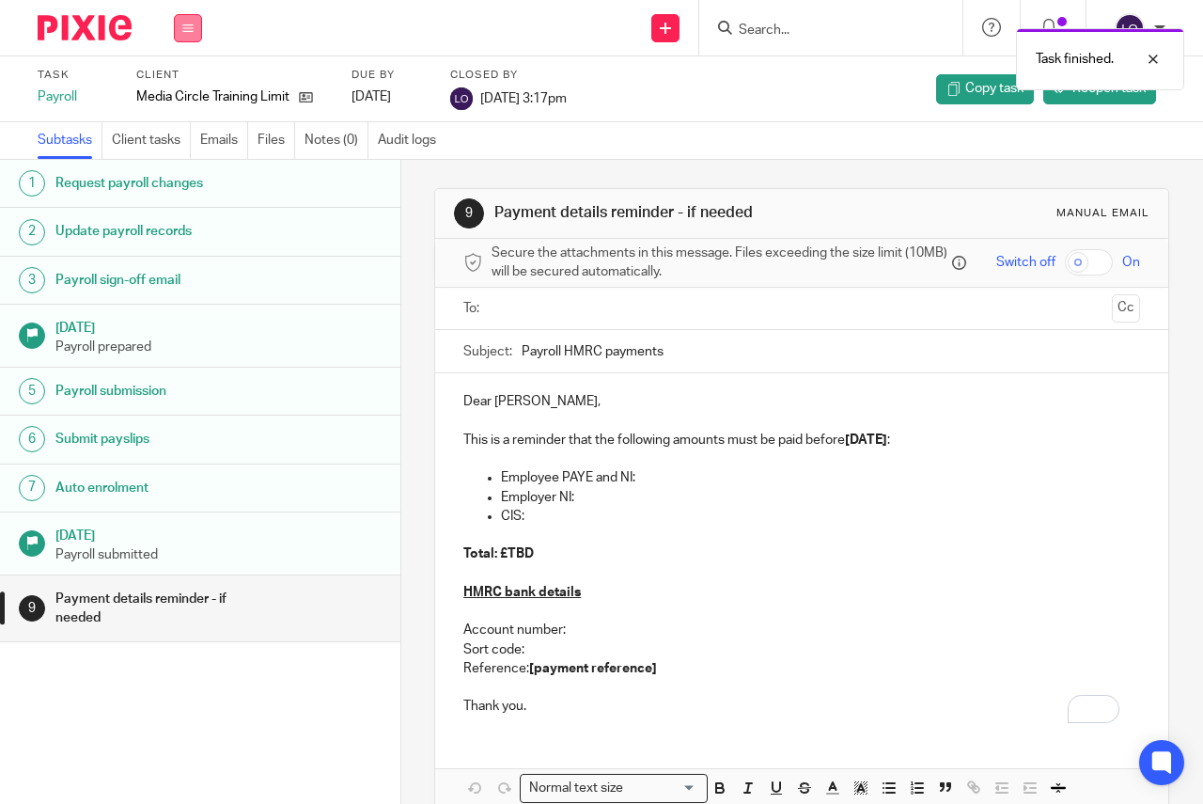
click at [195, 17] on button at bounding box center [188, 28] width 28 height 28
click at [183, 81] on link "Work" at bounding box center [179, 87] width 33 height 13
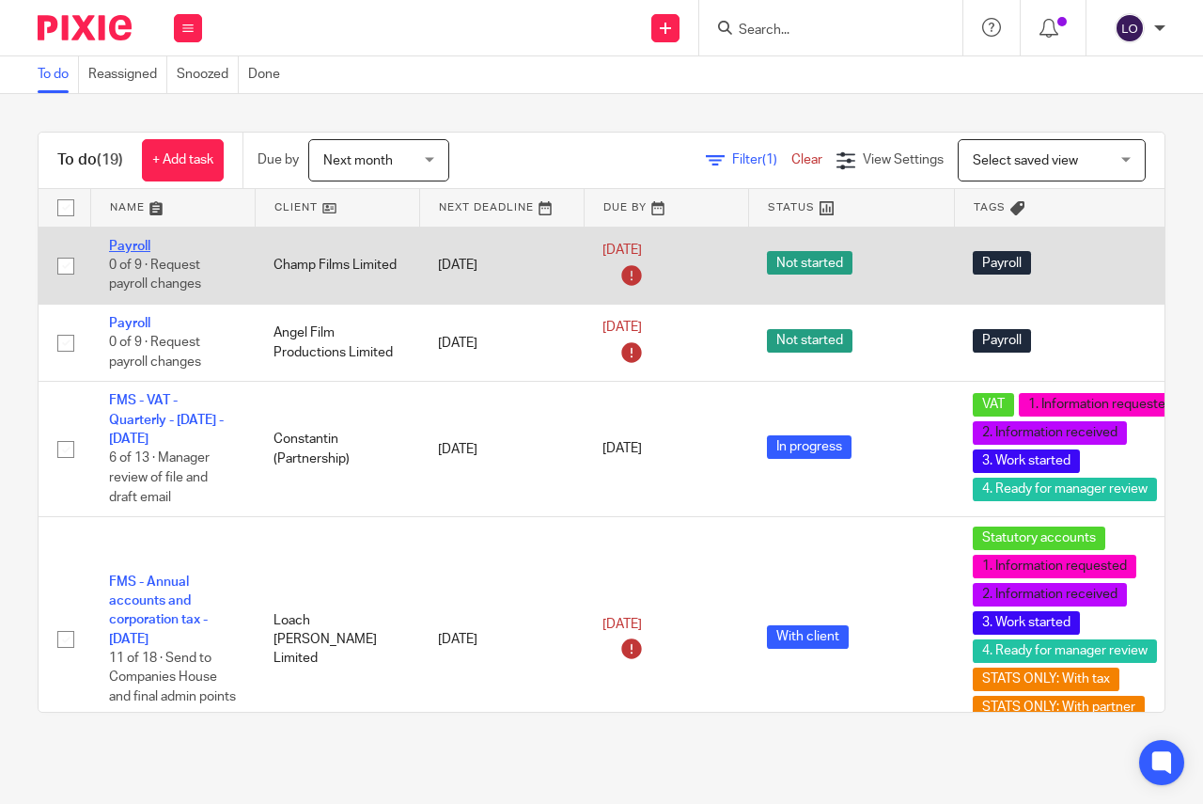
click at [136, 240] on link "Payroll" at bounding box center [129, 246] width 41 height 13
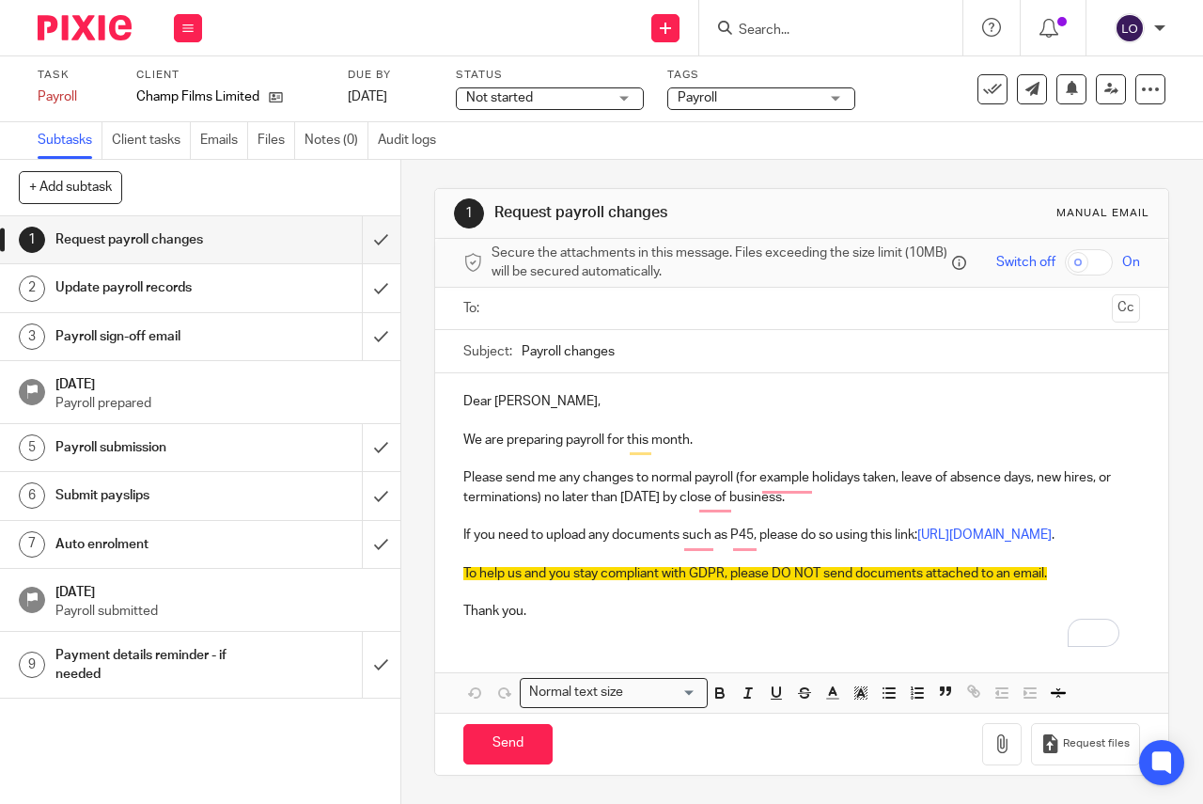
click at [203, 28] on div "Work Email Clients Team Reports Settings" at bounding box center [188, 27] width 66 height 55
click at [179, 117] on link "Email" at bounding box center [178, 114] width 31 height 13
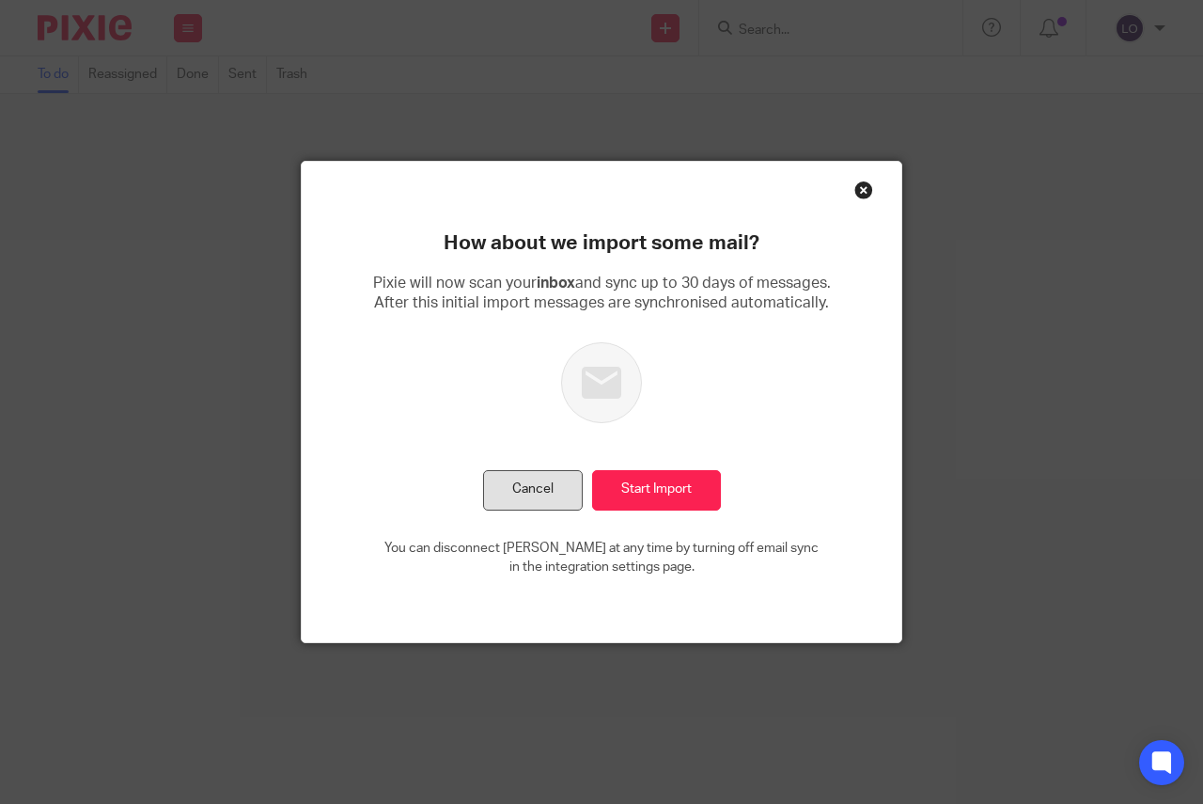
click at [540, 486] on button "Cancel" at bounding box center [533, 490] width 100 height 40
